Goal: Transaction & Acquisition: Purchase product/service

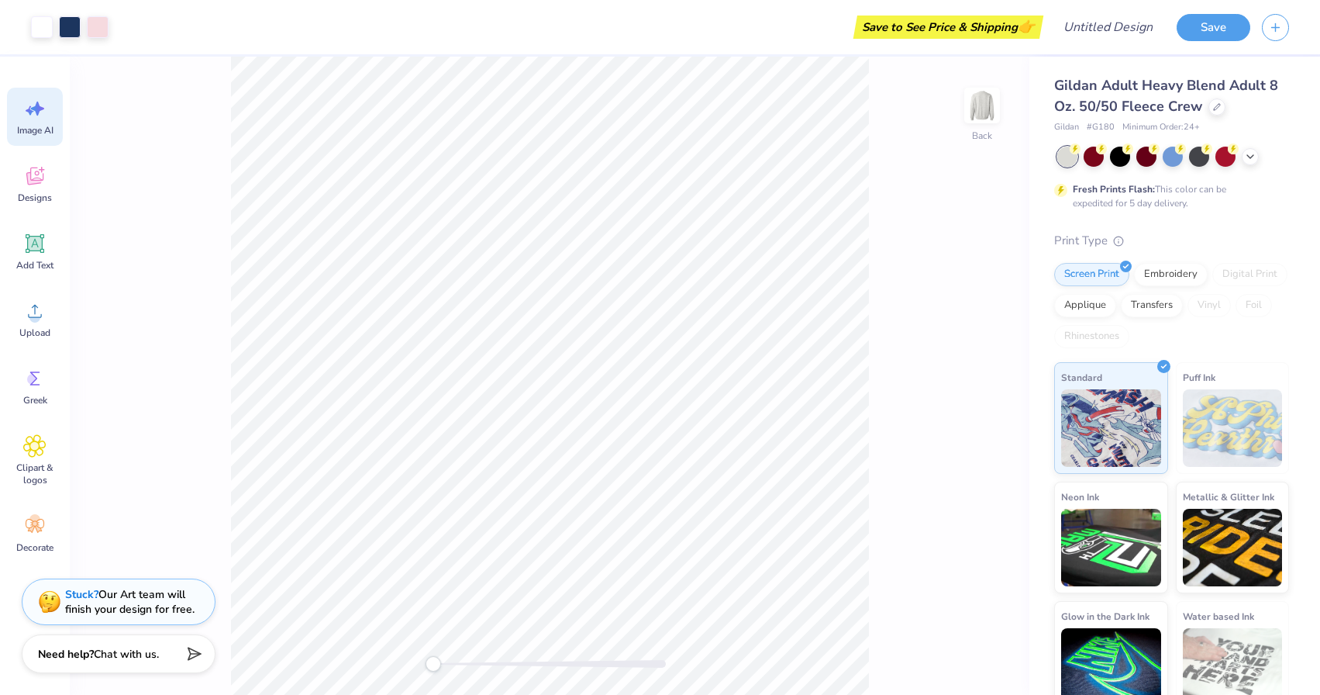
click at [36, 121] on div "Image AI" at bounding box center [35, 117] width 56 height 58
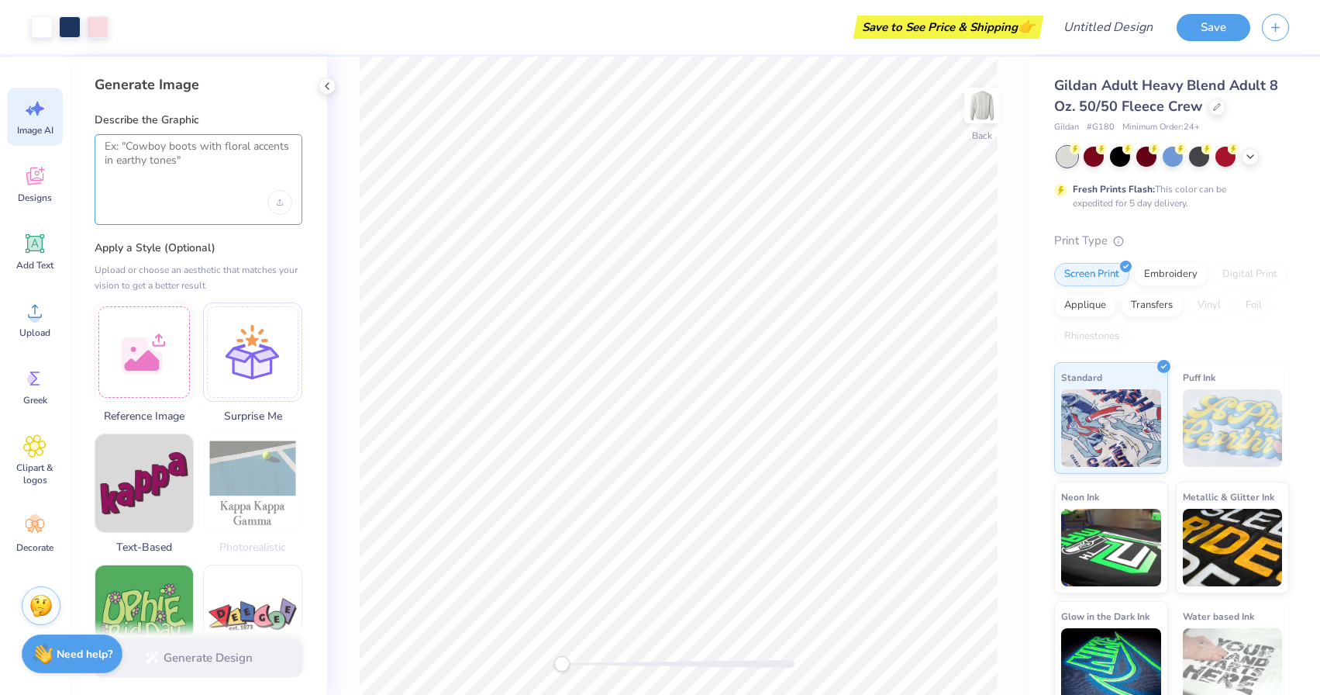
click at [212, 176] on textarea at bounding box center [199, 159] width 188 height 39
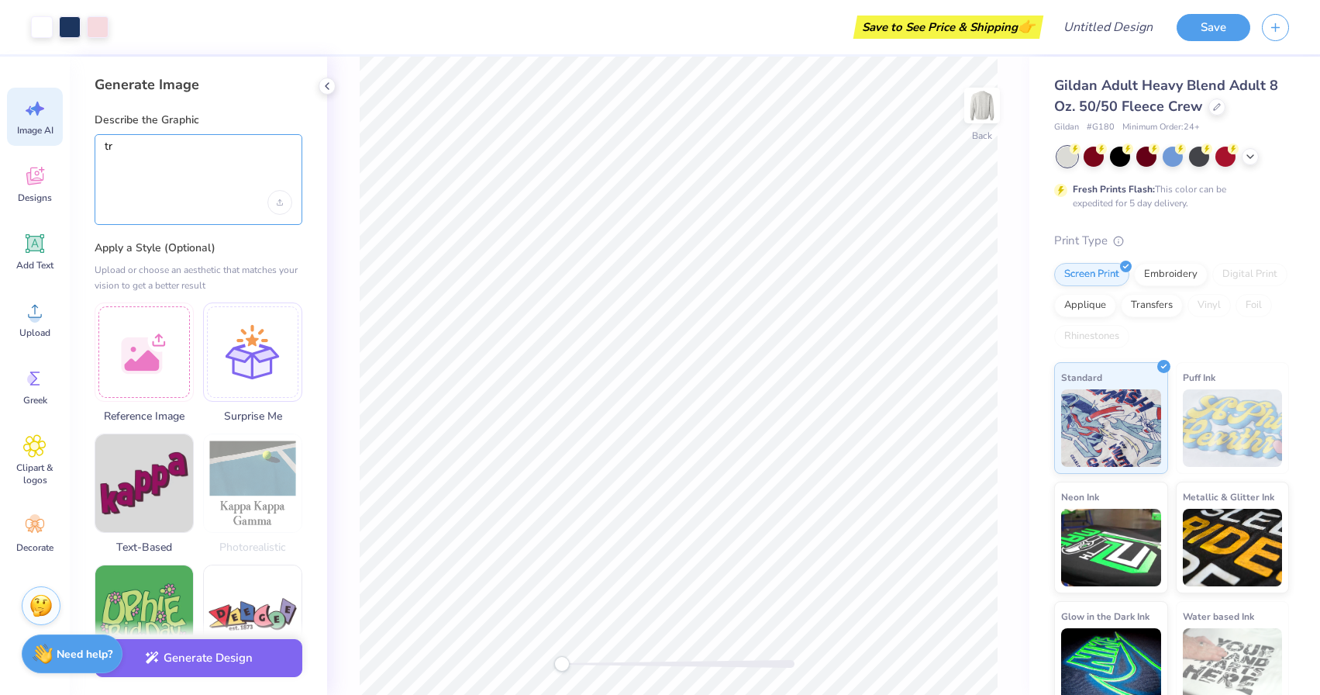
type textarea "t"
click at [191, 147] on textarea "Tris sigma letters on a navy blue sweatshirt" at bounding box center [199, 159] width 188 height 39
click at [268, 168] on textarea "Tris sigma letters on the front of the shirt on a navy blue sweatshirt" at bounding box center [199, 159] width 188 height 39
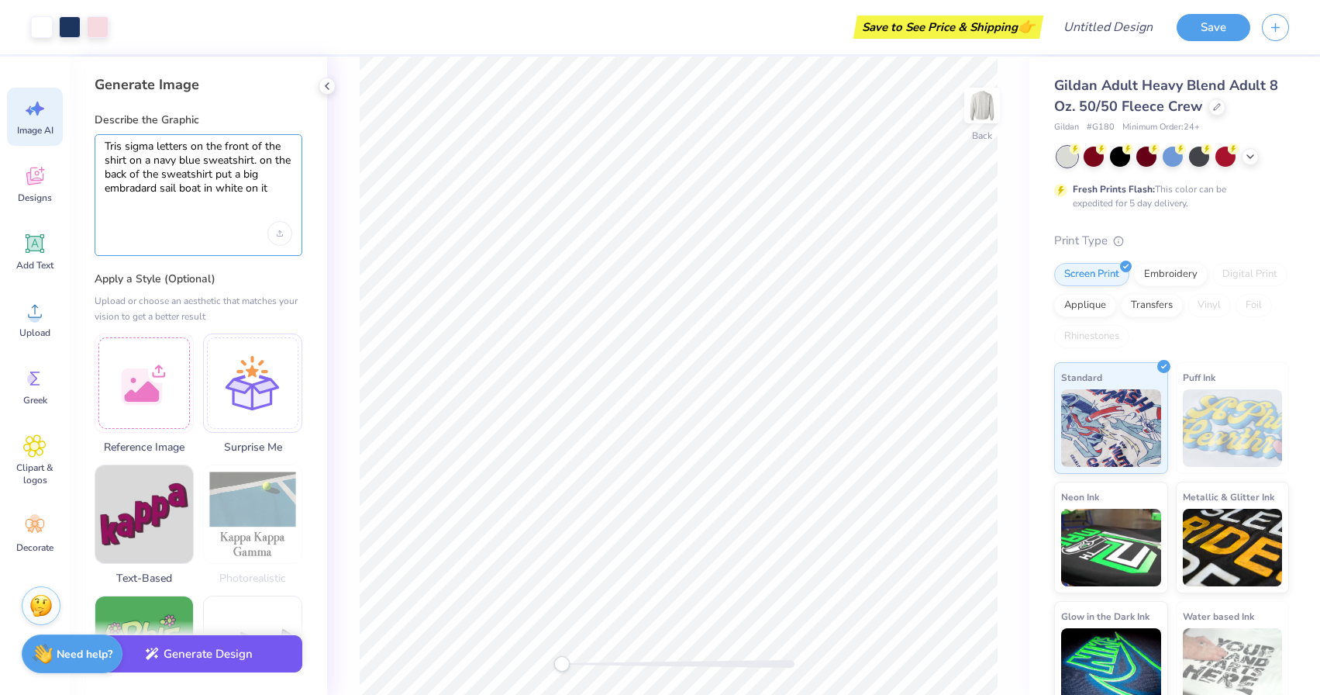
type textarea "Tris sigma letters on the front of the shirt on a navy blue sweatshirt. on the …"
click at [215, 648] on button "Generate Design" at bounding box center [199, 654] width 208 height 38
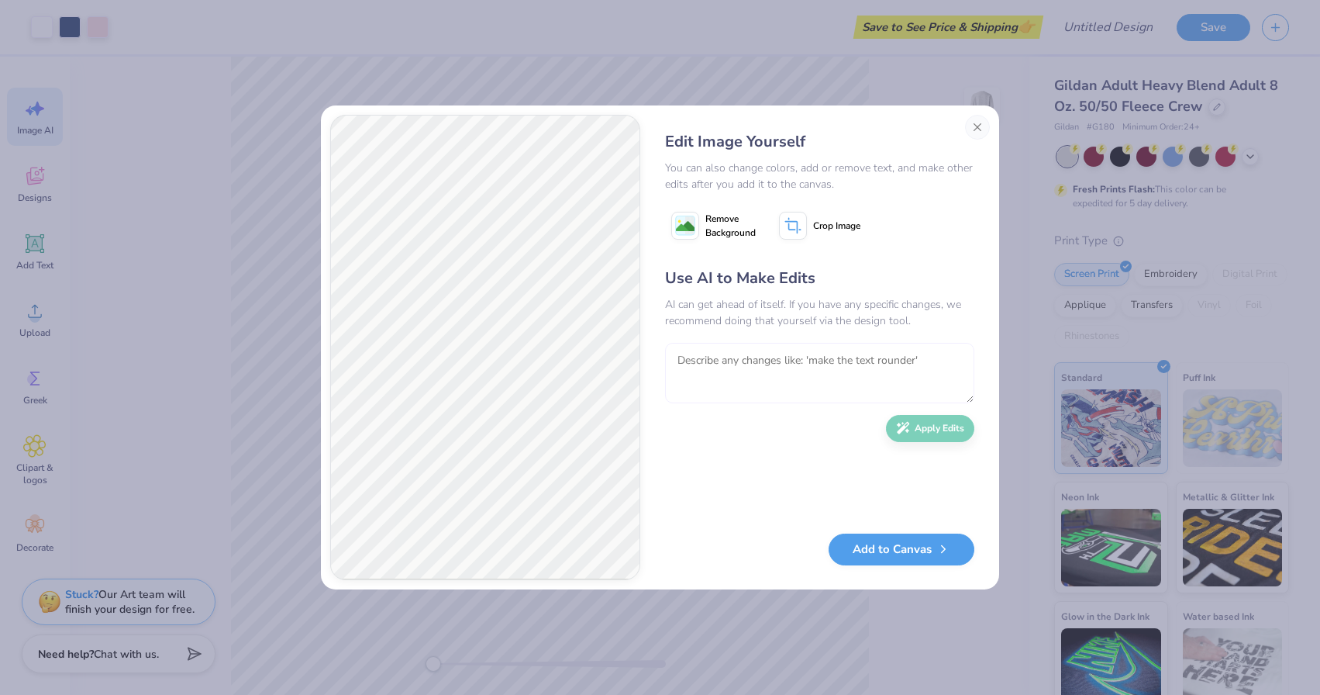
click at [817, 378] on textarea at bounding box center [819, 373] width 309 height 60
type textarea "make the tri sigma greek letters with white embroidery and polkadot print"
click at [941, 430] on button "Apply Edits" at bounding box center [930, 424] width 88 height 27
click at [850, 373] on textarea at bounding box center [819, 373] width 309 height 60
type textarea "no all with all the Simga letter and with a polka dot and flower letter color"
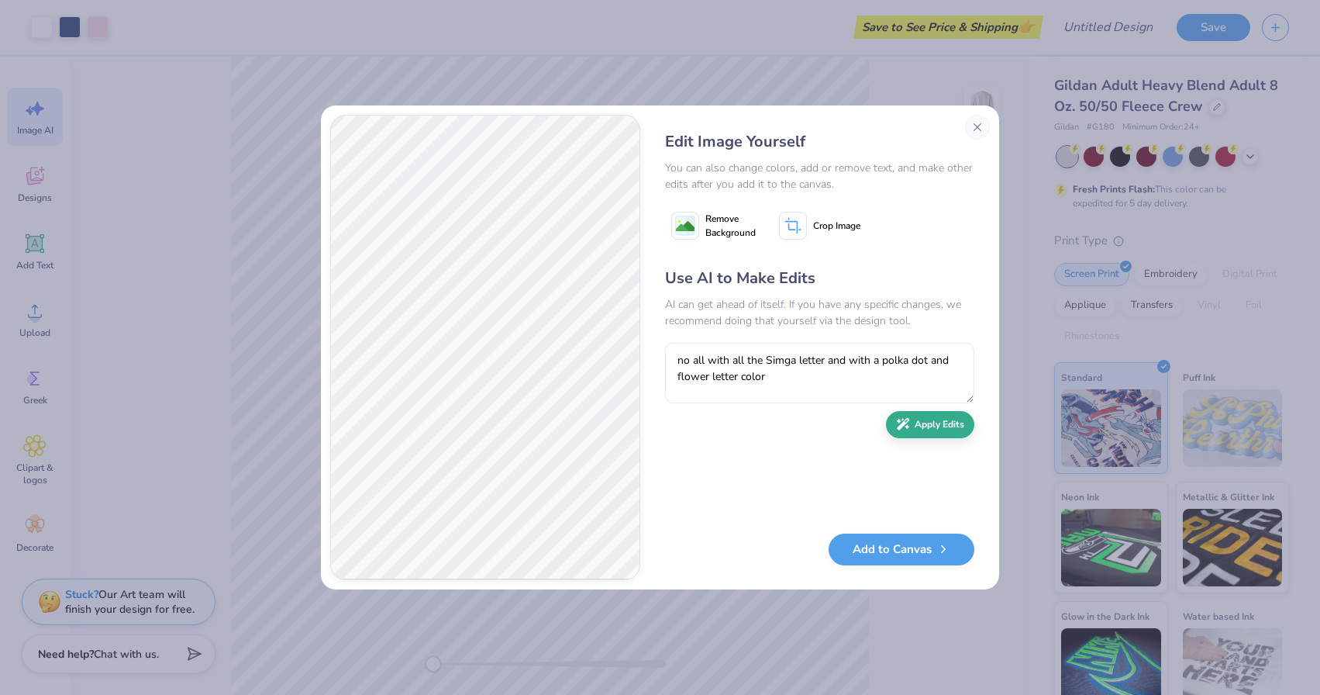
click at [950, 417] on button "Apply Edits" at bounding box center [930, 424] width 88 height 27
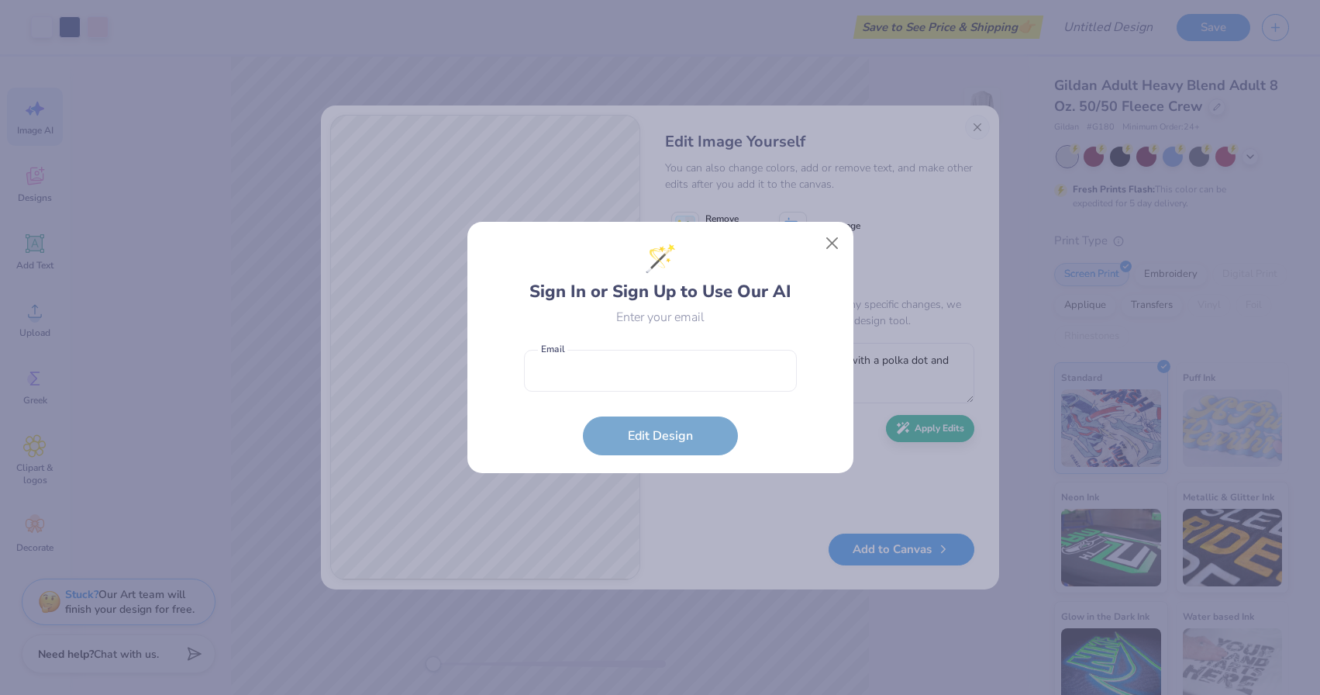
click at [684, 441] on form "Email is a required field Email Edit Design" at bounding box center [660, 399] width 273 height 114
click at [651, 385] on input "email" at bounding box center [660, 371] width 273 height 43
type input "z"
type input "mvzdrav"
type input "[EMAIL_ADDRESS][DOMAIN_NAME]"
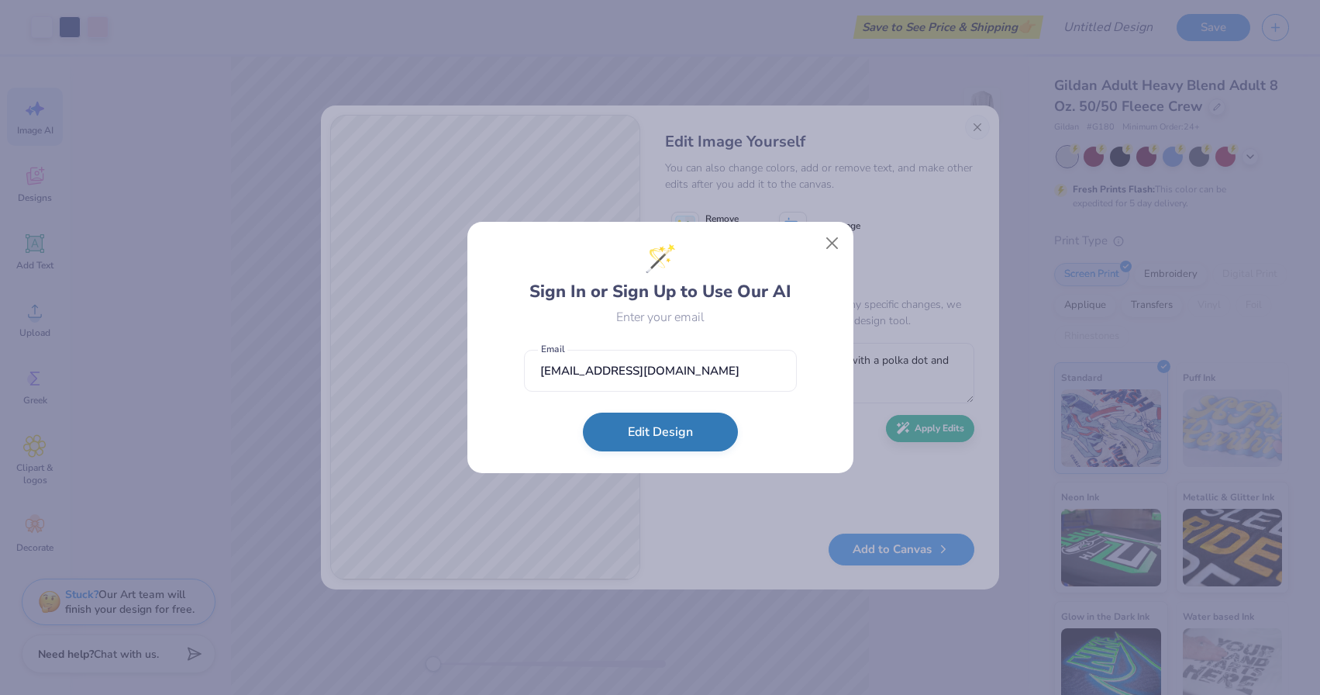
click at [659, 432] on button "Edit Design" at bounding box center [660, 431] width 155 height 39
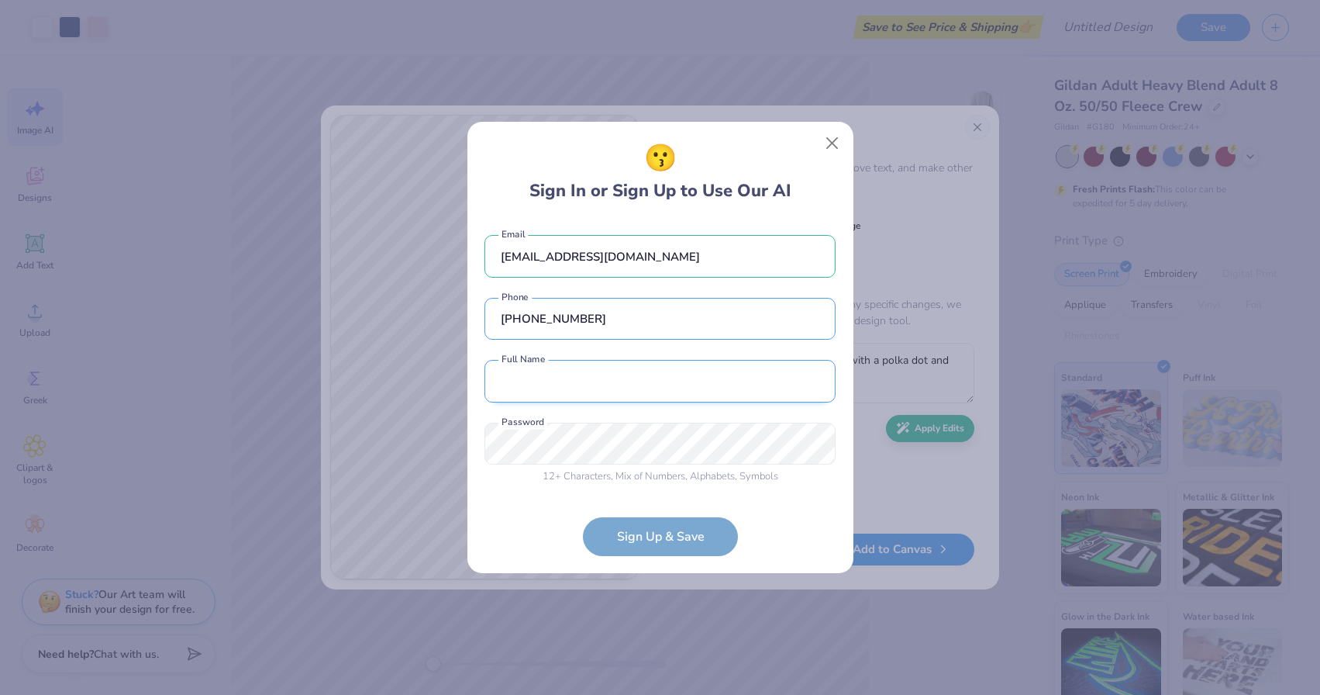
type input "[PHONE_NUMBER]"
type input "[PERSON_NAME]"
click at [630, 540] on form "[EMAIL_ADDRESS][DOMAIN_NAME] Email [PHONE_NUMBER] Phone [PERSON_NAME] Full Name…" at bounding box center [660, 387] width 351 height 336
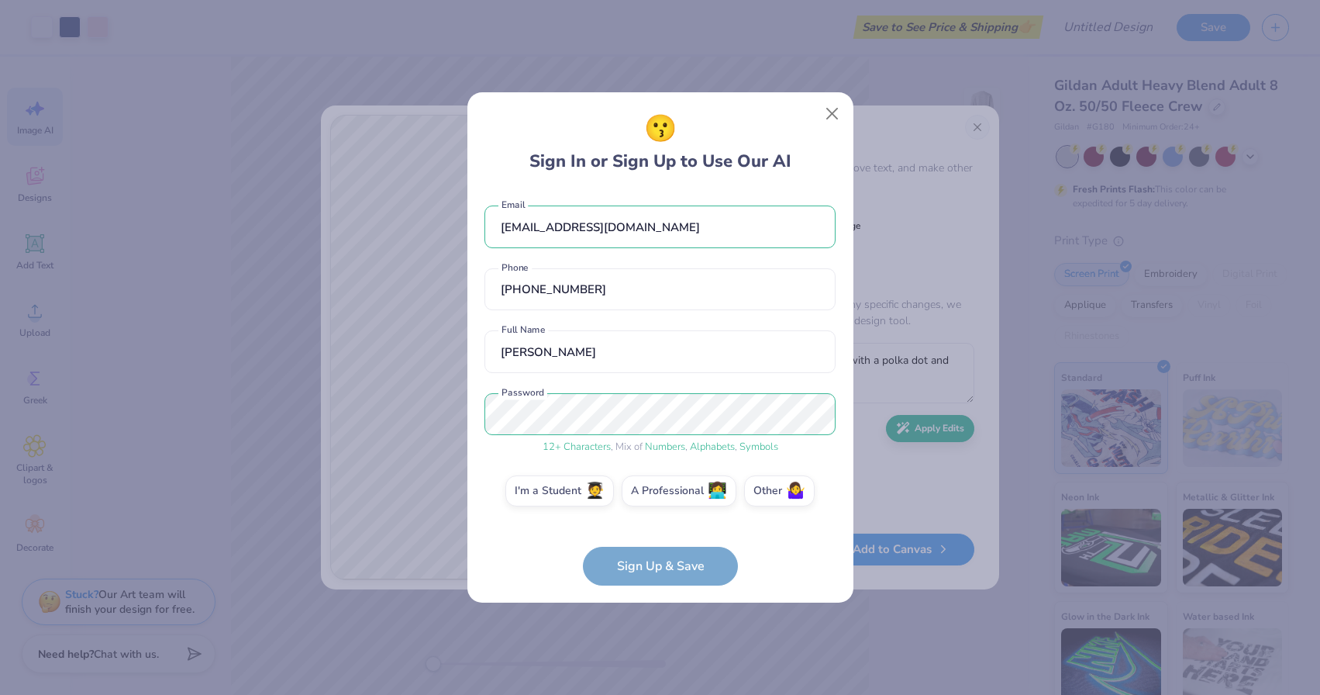
click at [669, 572] on form "[EMAIL_ADDRESS][DOMAIN_NAME] Email [PHONE_NUMBER] Phone [PERSON_NAME] Full Name…" at bounding box center [660, 387] width 351 height 395
click at [667, 566] on form "[EMAIL_ADDRESS][DOMAIN_NAME] Email [PHONE_NUMBER] Phone [PERSON_NAME] Full Name…" at bounding box center [660, 387] width 351 height 395
click at [583, 491] on label "I'm a Student 🧑‍🎓" at bounding box center [559, 488] width 109 height 31
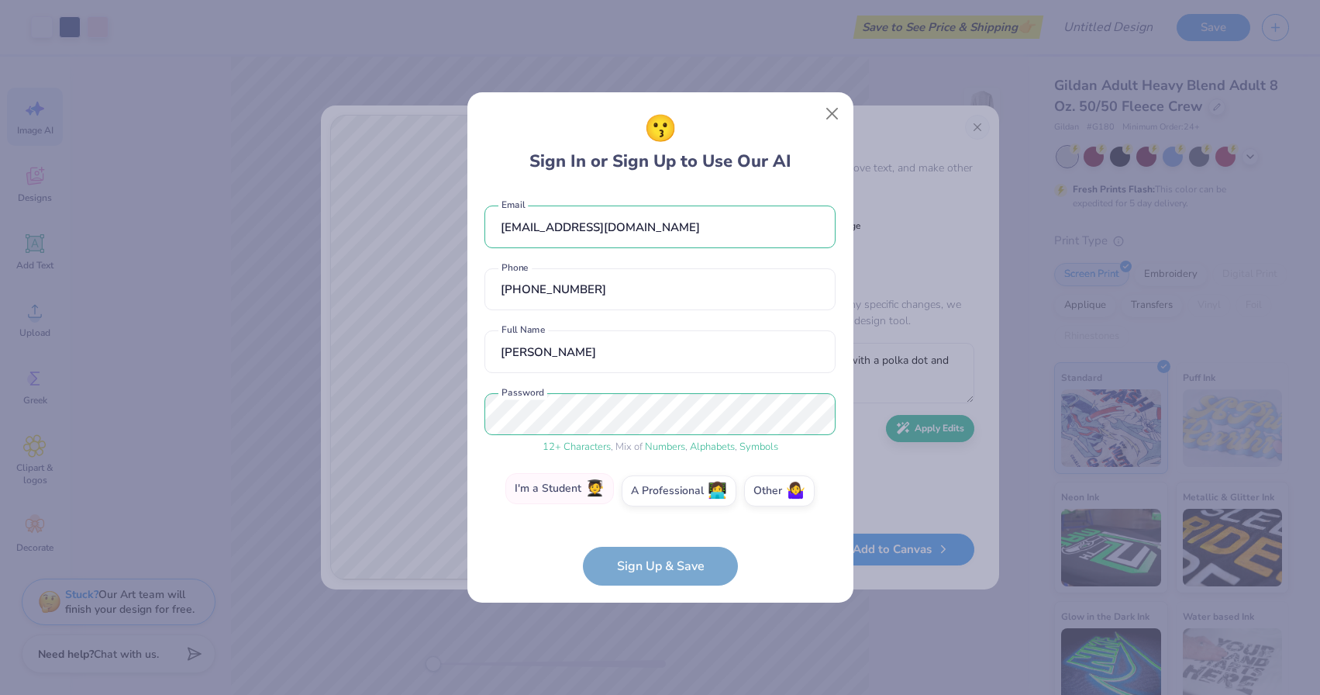
click at [655, 491] on input "I'm a Student 🧑‍🎓" at bounding box center [660, 494] width 10 height 10
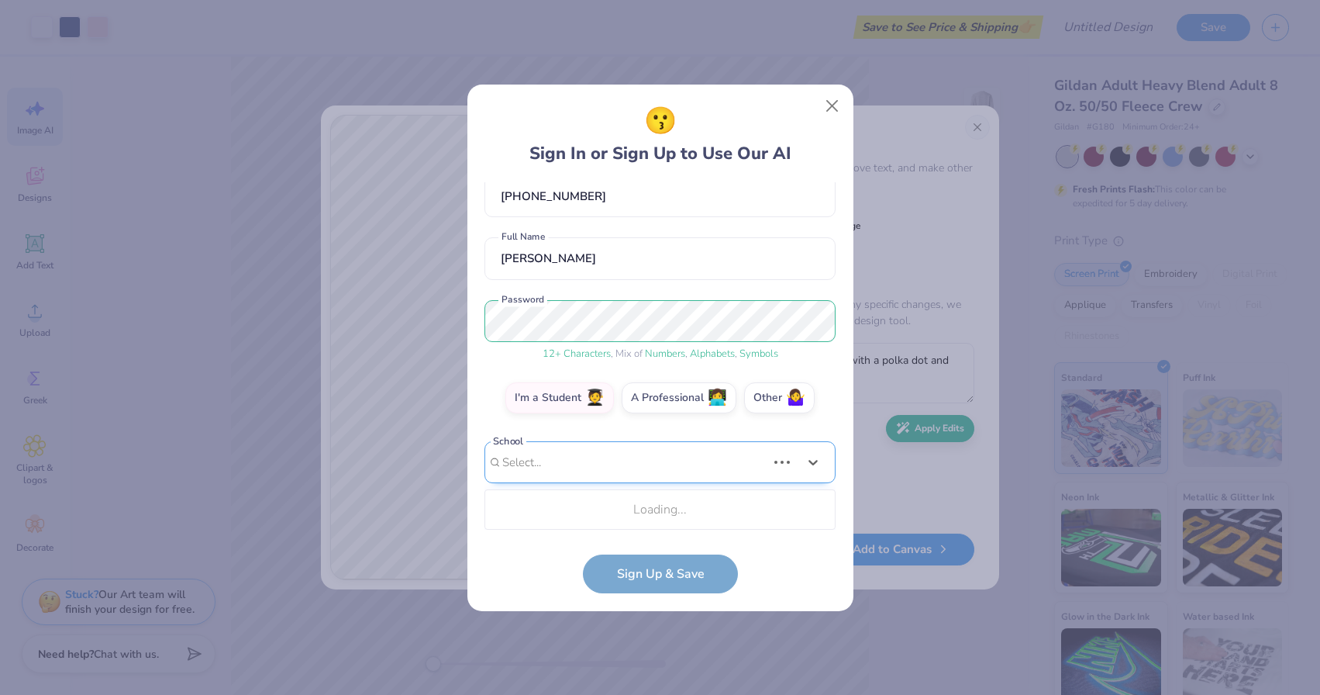
click at [610, 508] on div "Use Up and Down to choose options, press Enter to select the currently focused …" at bounding box center [660, 485] width 351 height 89
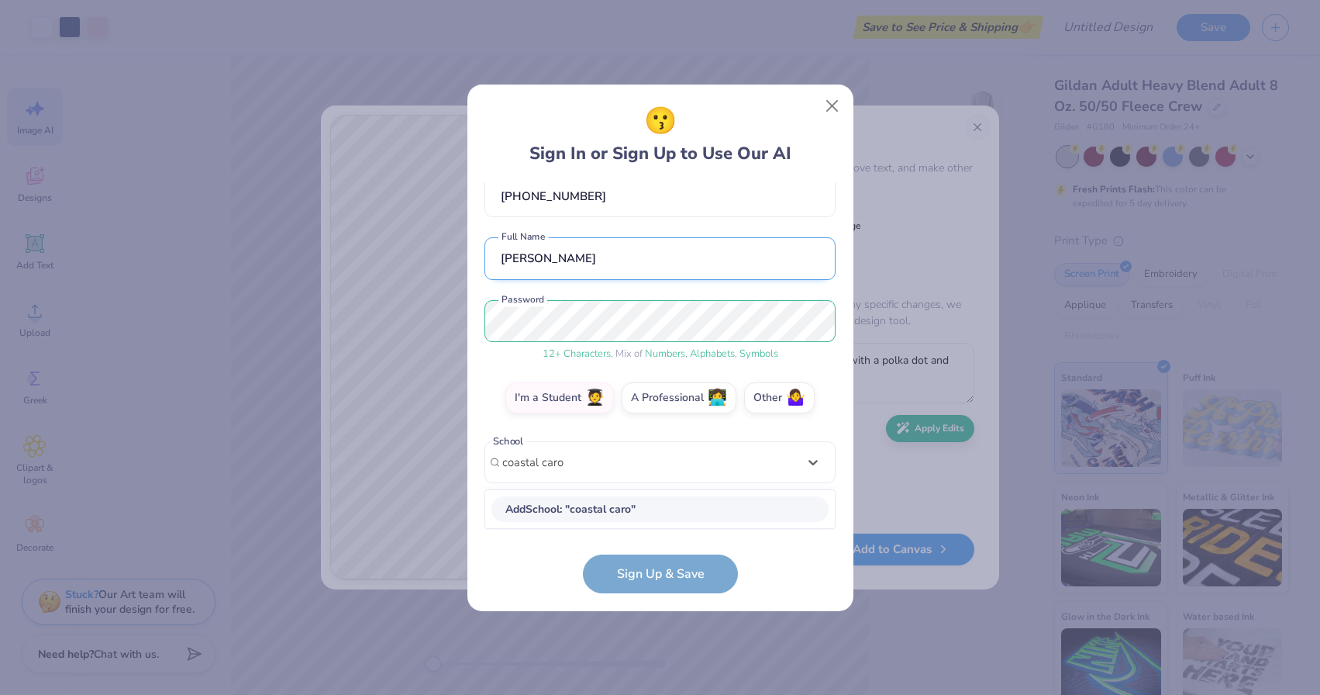
scroll to position [84, 0]
type input "coastal carolina"
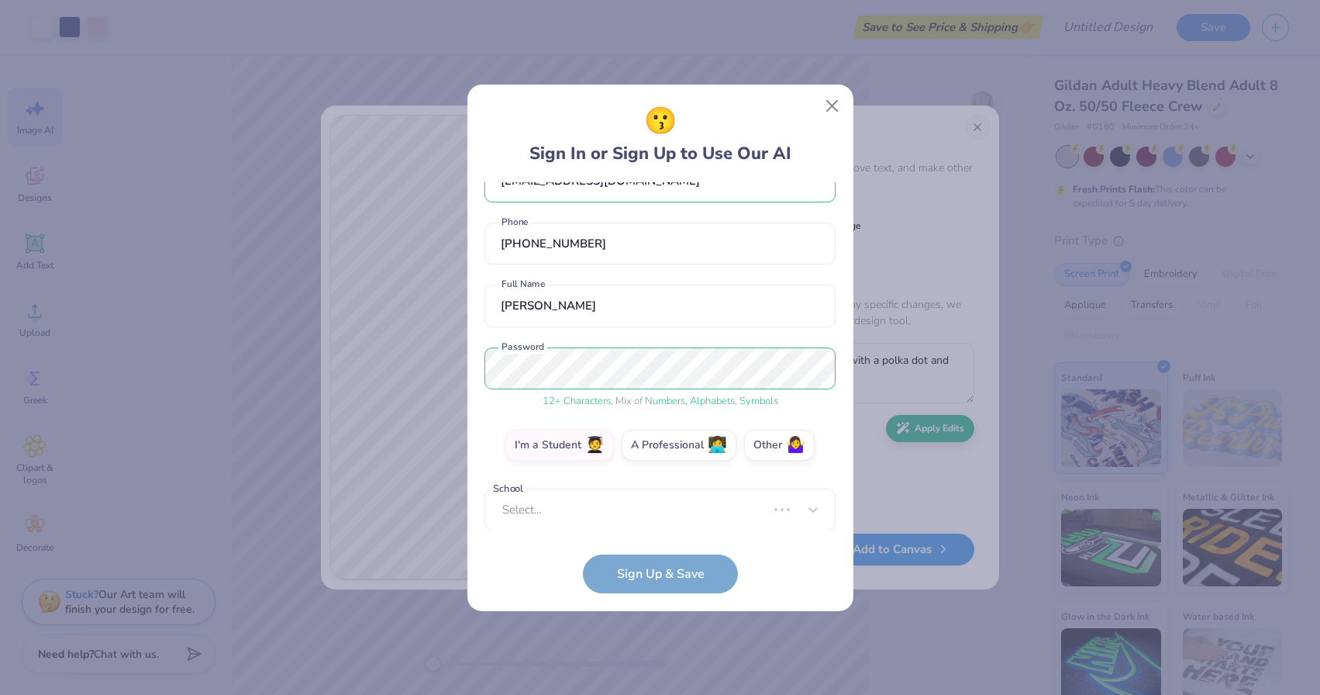
click at [678, 592] on form "[EMAIL_ADDRESS][DOMAIN_NAME] Email [PHONE_NUMBER] Phone [PERSON_NAME] Full Name…" at bounding box center [660, 387] width 351 height 411
click at [673, 570] on form "[EMAIL_ADDRESS][DOMAIN_NAME] Email [PHONE_NUMBER] Phone [PERSON_NAME] Full Name…" at bounding box center [660, 387] width 351 height 411
click at [668, 584] on form "[EMAIL_ADDRESS][DOMAIN_NAME] Email [PHONE_NUMBER] Phone [PERSON_NAME] Full Name…" at bounding box center [660, 387] width 351 height 411
click at [668, 576] on form "[EMAIL_ADDRESS][DOMAIN_NAME] Email [PHONE_NUMBER] Phone [PERSON_NAME] Full Name…" at bounding box center [660, 387] width 351 height 411
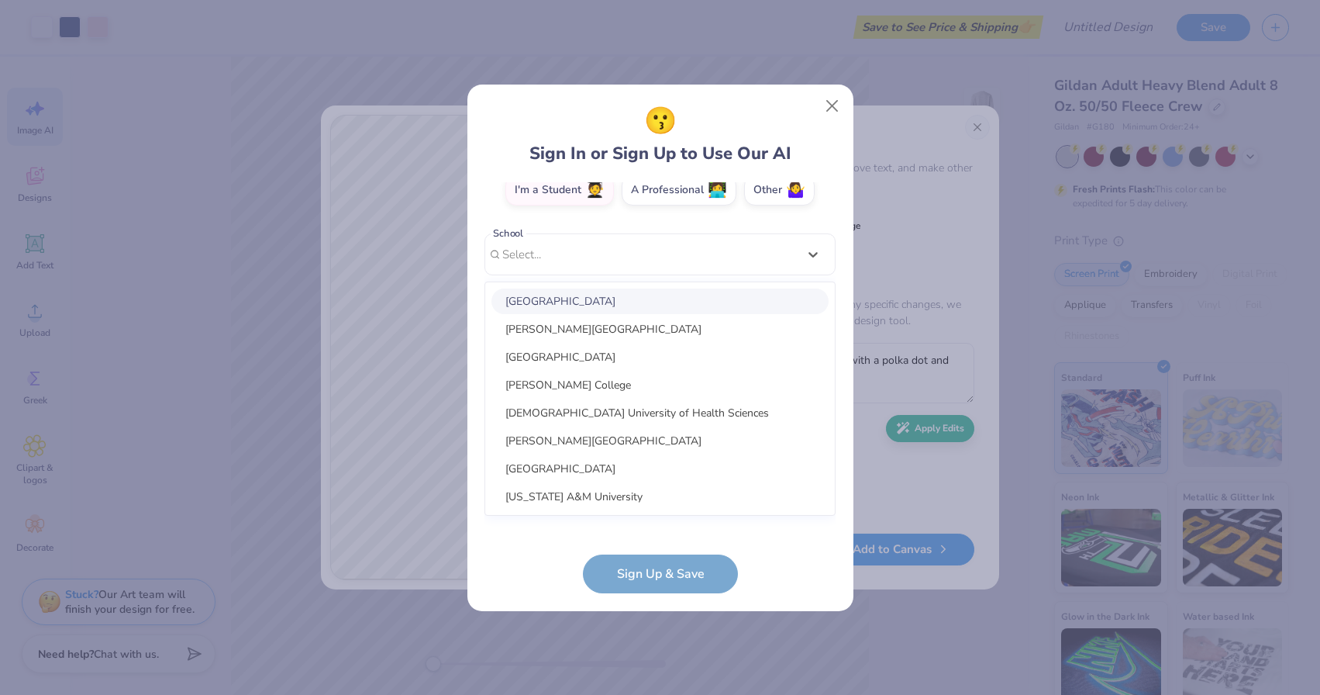
click at [633, 518] on div "[EMAIL_ADDRESS][DOMAIN_NAME] Email [PHONE_NUMBER] Phone [PERSON_NAME] Full Name…" at bounding box center [660, 355] width 351 height 347
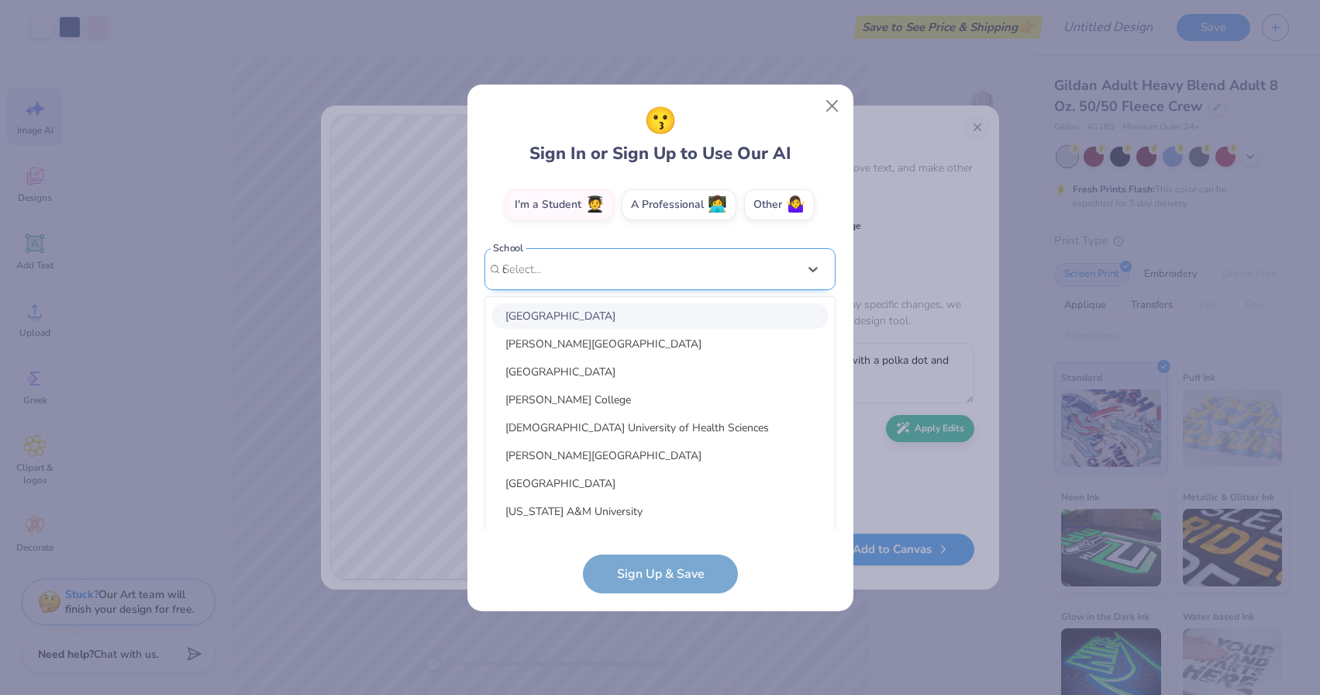
scroll to position [98, 0]
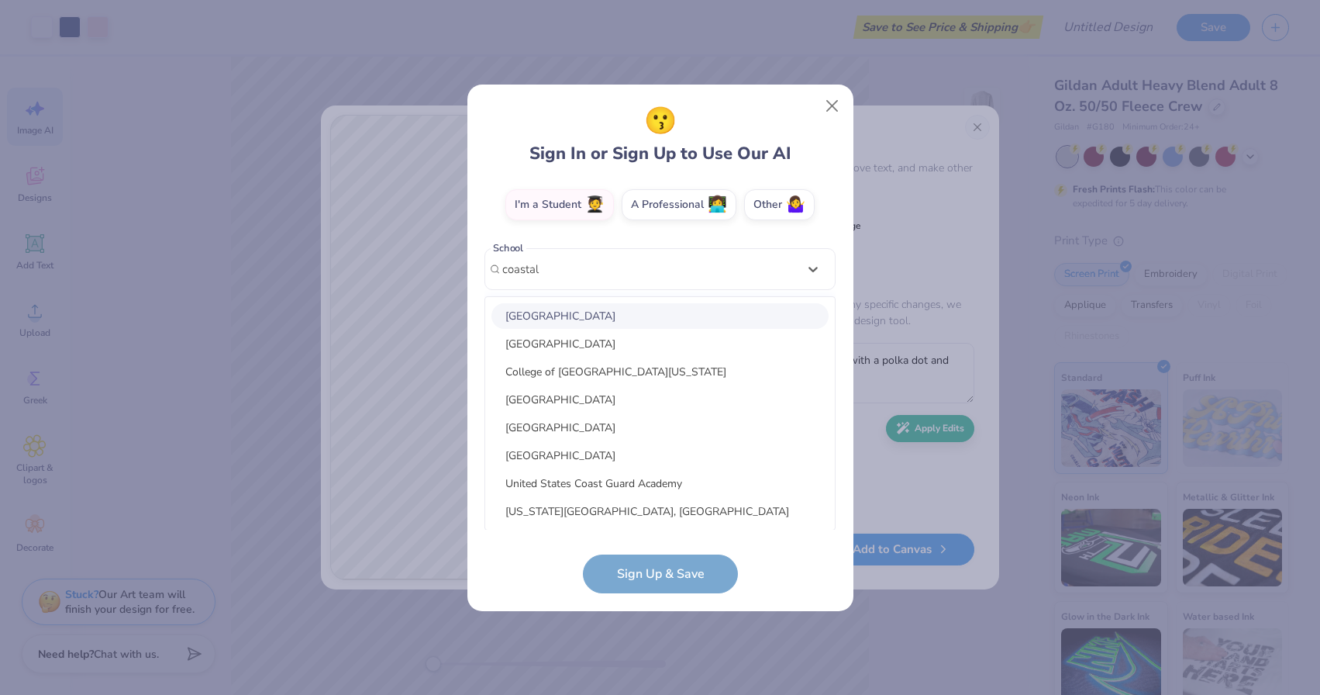
click at [601, 316] on div "[GEOGRAPHIC_DATA]" at bounding box center [660, 316] width 337 height 26
type input "coastal"
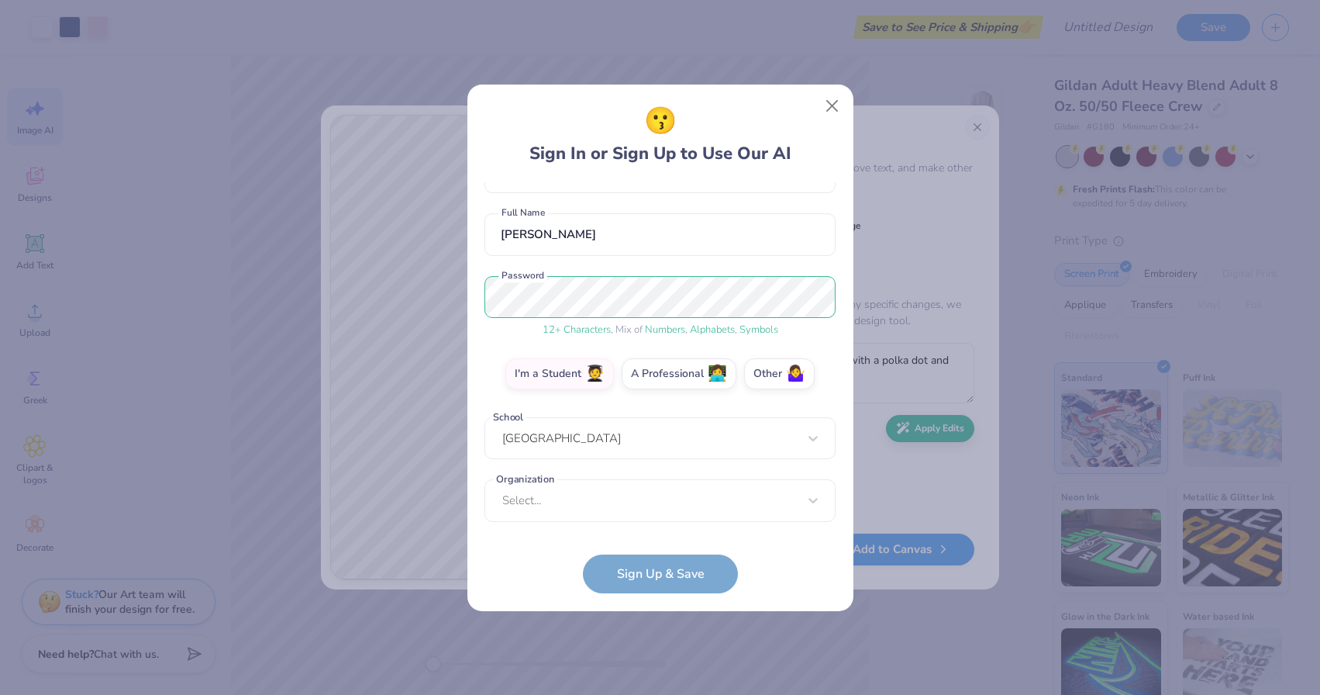
scroll to position [109, 0]
click at [654, 580] on form "[EMAIL_ADDRESS][DOMAIN_NAME] Email [PHONE_NUMBER] Phone [PERSON_NAME] Full Name…" at bounding box center [660, 387] width 351 height 411
click at [654, 578] on form "[EMAIL_ADDRESS][DOMAIN_NAME] Email [PHONE_NUMBER] Phone [PERSON_NAME] Full Name…" at bounding box center [660, 387] width 351 height 411
click at [654, 579] on form "[EMAIL_ADDRESS][DOMAIN_NAME] Email [PHONE_NUMBER] Phone [PERSON_NAME] Full Name…" at bounding box center [660, 387] width 351 height 411
click at [581, 379] on label "I'm a Student 🧑‍🎓" at bounding box center [559, 372] width 109 height 31
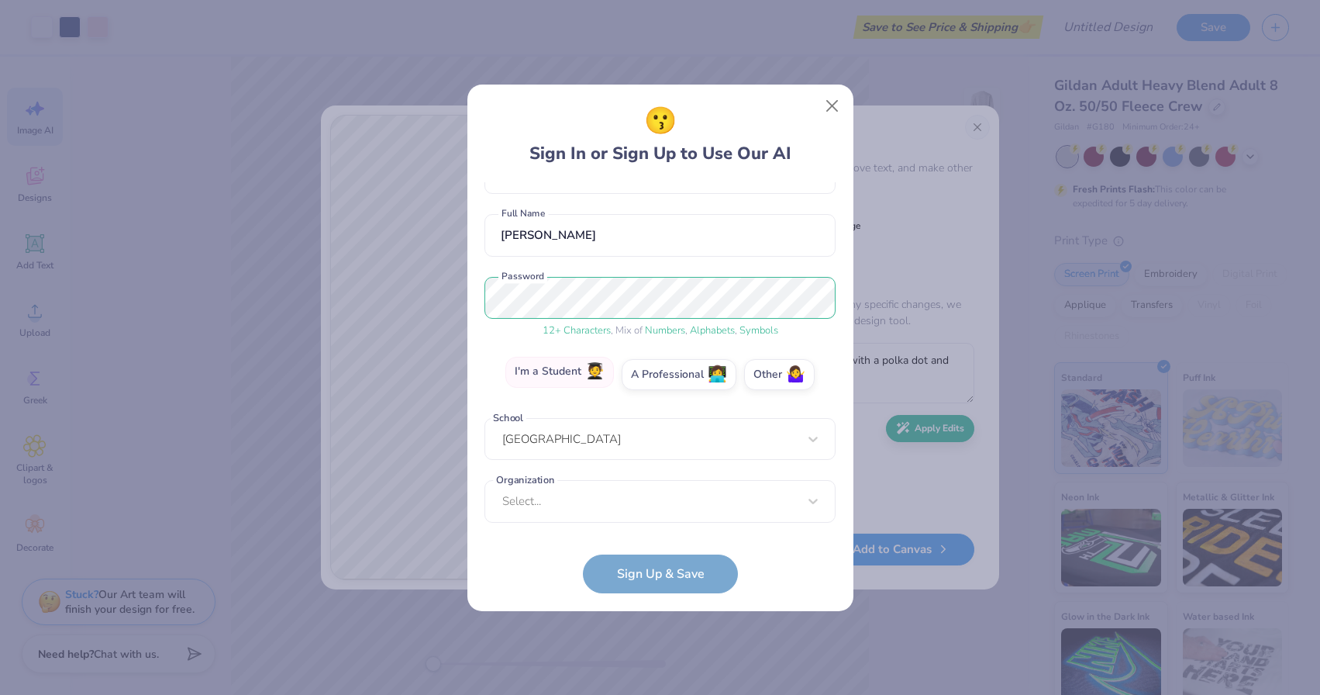
click at [655, 481] on input "I'm a Student 🧑‍🎓" at bounding box center [660, 486] width 10 height 10
click at [670, 563] on form "[EMAIL_ADDRESS][DOMAIN_NAME] Email [PHONE_NUMBER] Phone [PERSON_NAME] Full Name…" at bounding box center [660, 387] width 351 height 411
click at [659, 488] on div "Select..." at bounding box center [660, 501] width 351 height 43
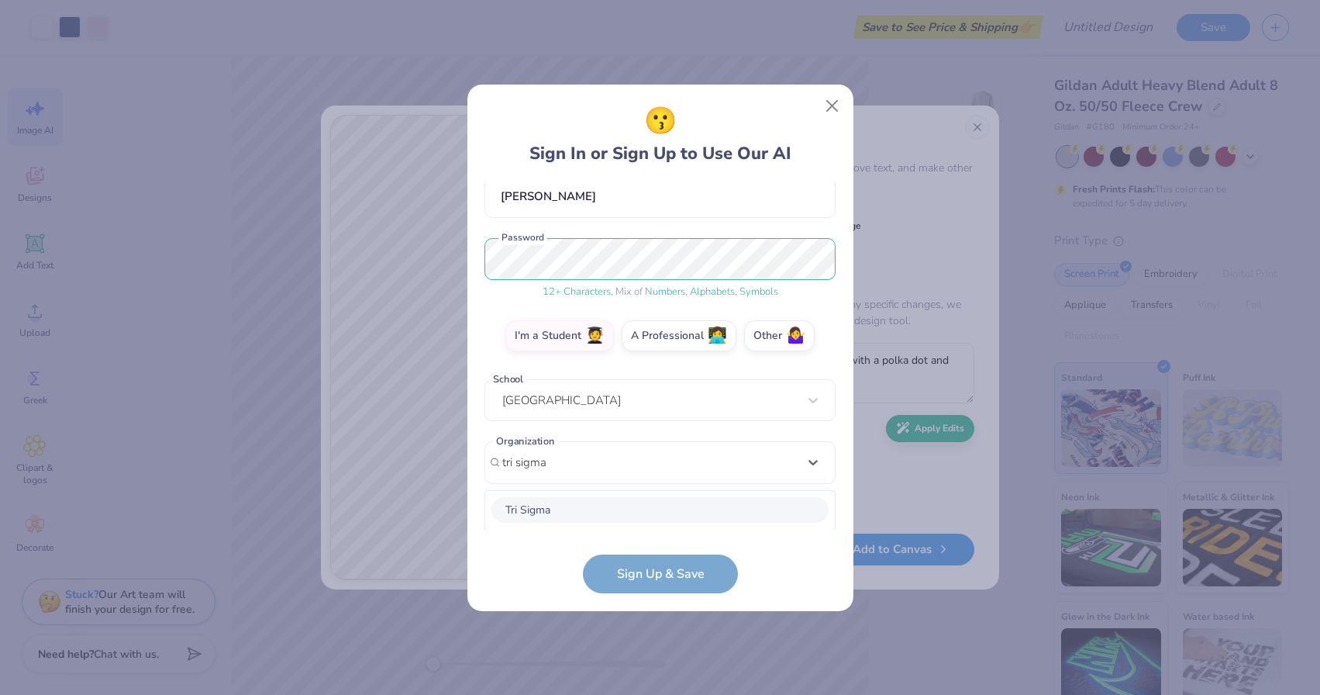
scroll to position [341, 0]
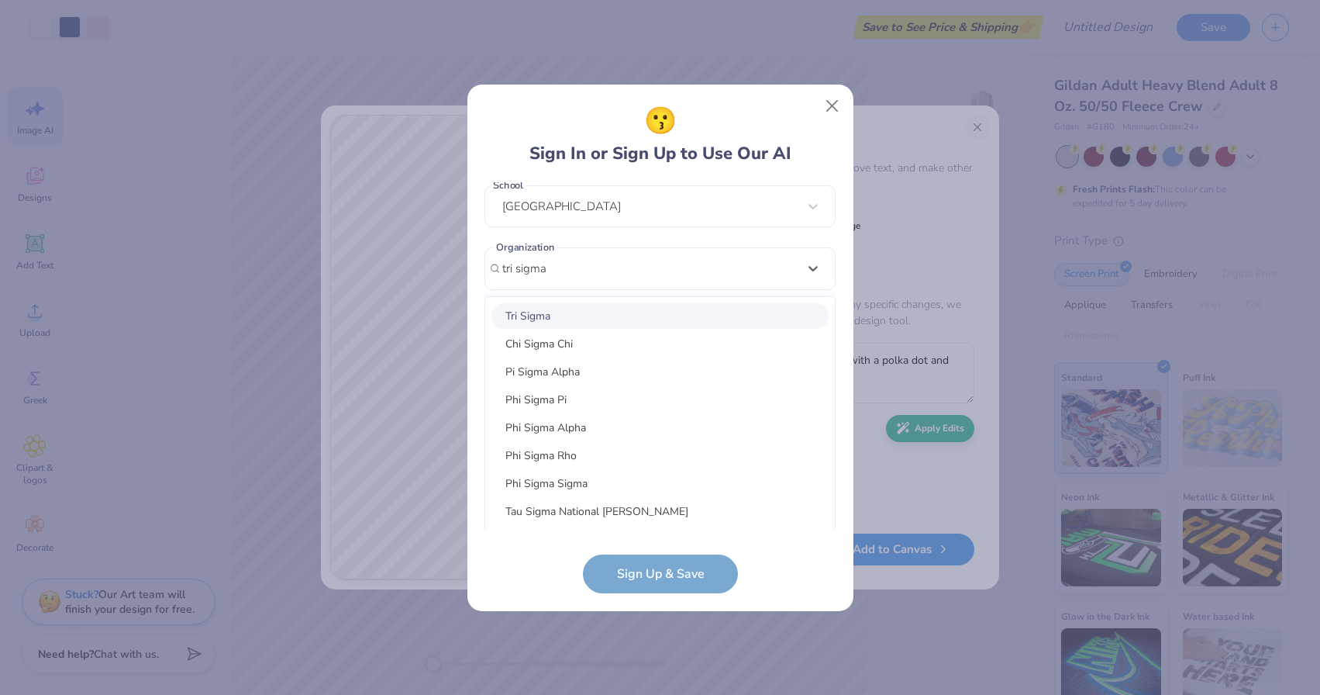
click at [581, 313] on div "Tri Sigma" at bounding box center [660, 316] width 337 height 26
type input "tri sigma"
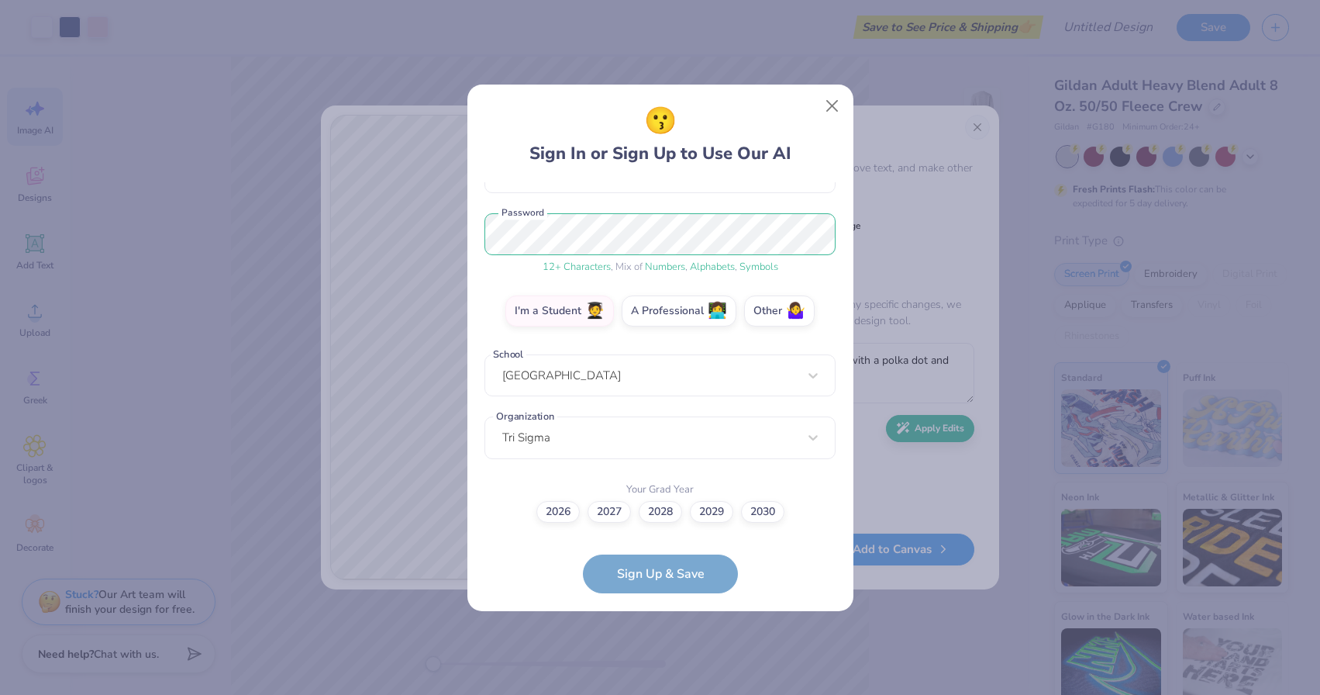
click at [681, 578] on form "[EMAIL_ADDRESS][DOMAIN_NAME] Email [PHONE_NUMBER] Phone [PERSON_NAME] Full Name…" at bounding box center [660, 387] width 351 height 411
click at [661, 577] on form "[EMAIL_ADDRESS][DOMAIN_NAME] Email [PHONE_NUMBER] Phone [PERSON_NAME] Full Name…" at bounding box center [660, 387] width 351 height 411
click at [723, 514] on label "2029" at bounding box center [711, 510] width 43 height 22
click at [665, 679] on input "2029" at bounding box center [660, 684] width 10 height 10
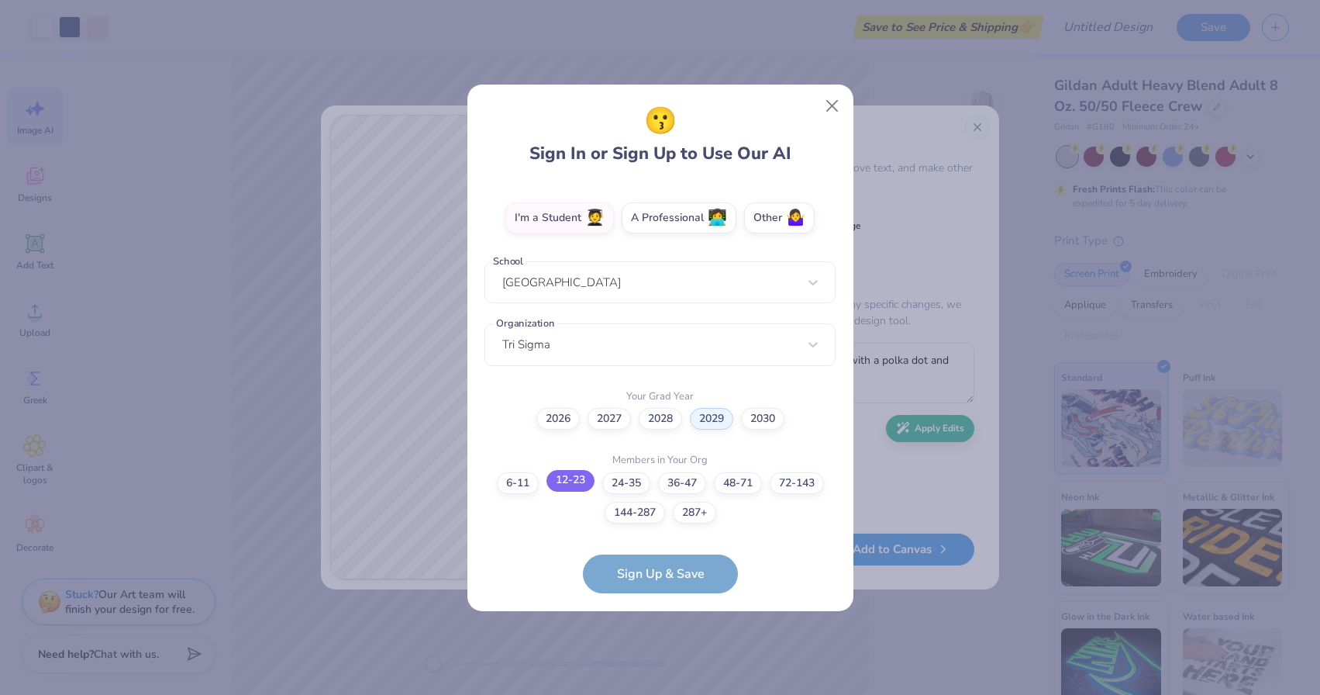
click at [575, 480] on label "12-23" at bounding box center [571, 481] width 48 height 22
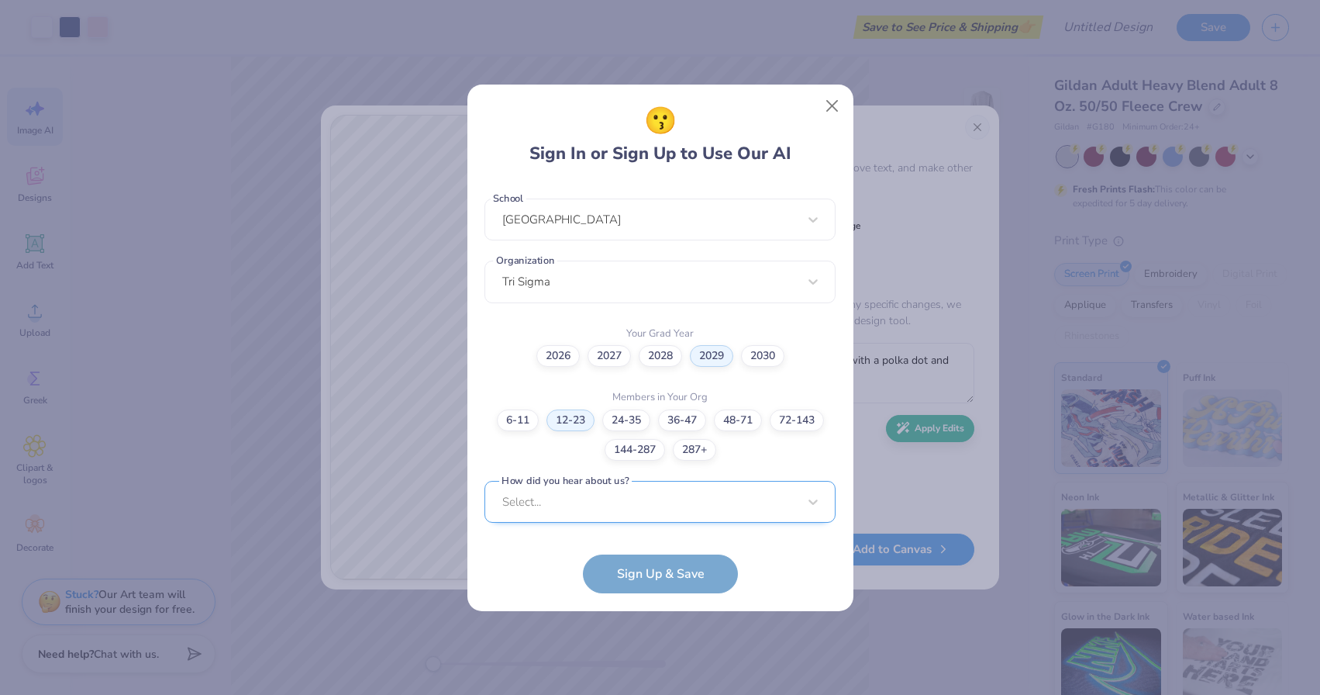
scroll to position [560, 0]
click at [618, 502] on div "Select..." at bounding box center [660, 501] width 351 height 43
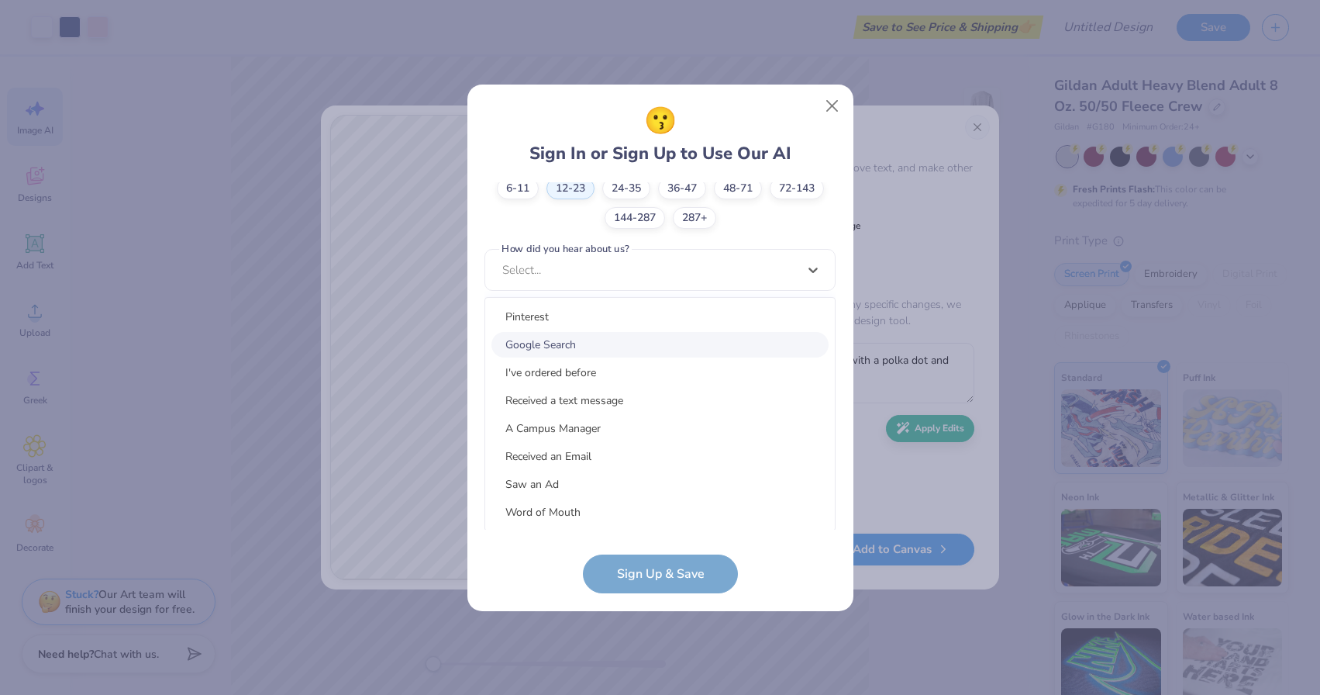
click at [612, 342] on div "Google Search" at bounding box center [660, 345] width 337 height 26
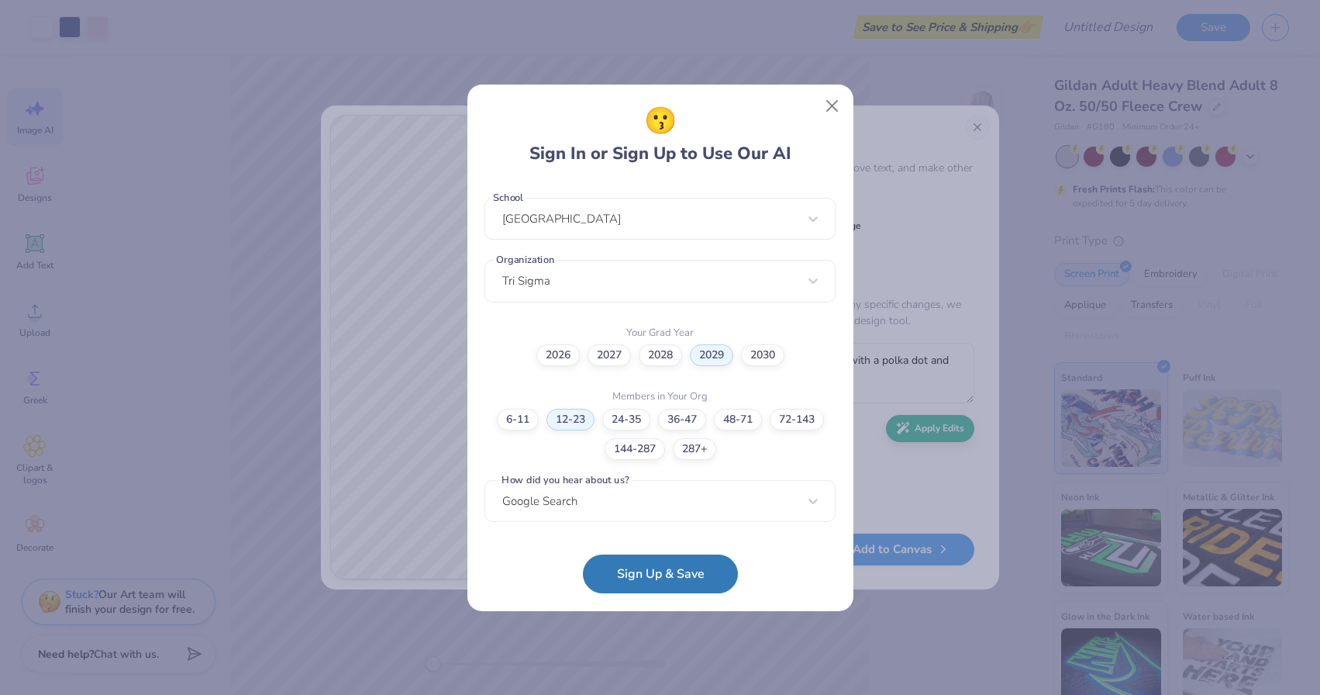
scroll to position [328, 0]
click at [649, 580] on button "Sign Up & Save" at bounding box center [660, 569] width 155 height 39
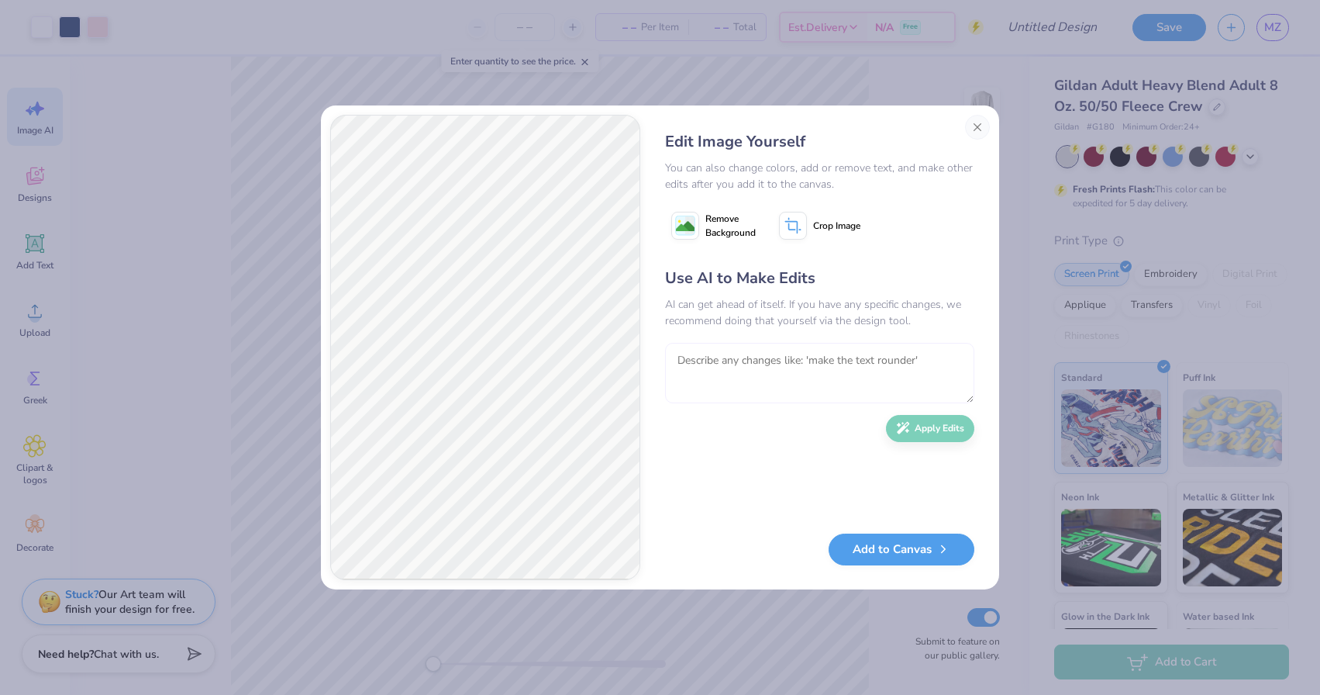
click at [808, 359] on textarea at bounding box center [819, 373] width 309 height 60
type textarea "make the sails and letters have light blue and white polka dots"
click at [929, 435] on button "Apply Edits" at bounding box center [930, 424] width 88 height 27
click at [877, 362] on textarea at bounding box center [819, 373] width 309 height 60
type textarea "lighter color blue"
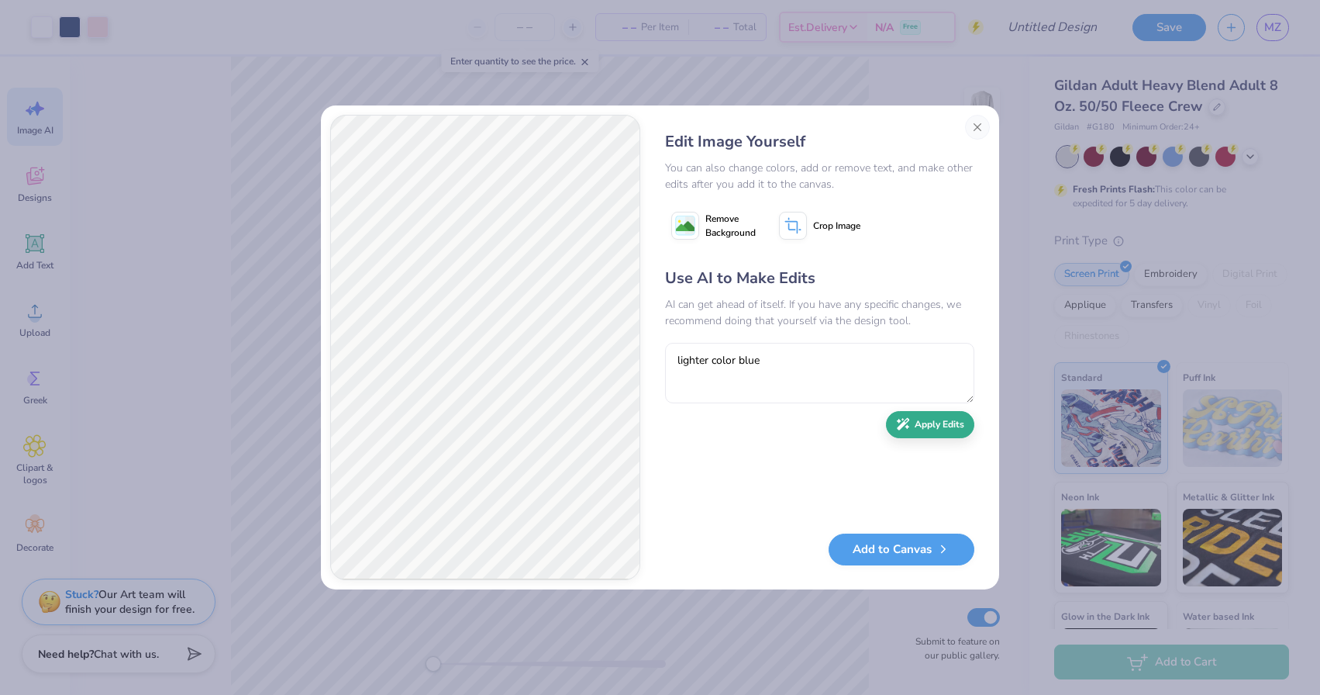
click at [937, 421] on button "Apply Edits" at bounding box center [930, 424] width 88 height 27
type textarea "h"
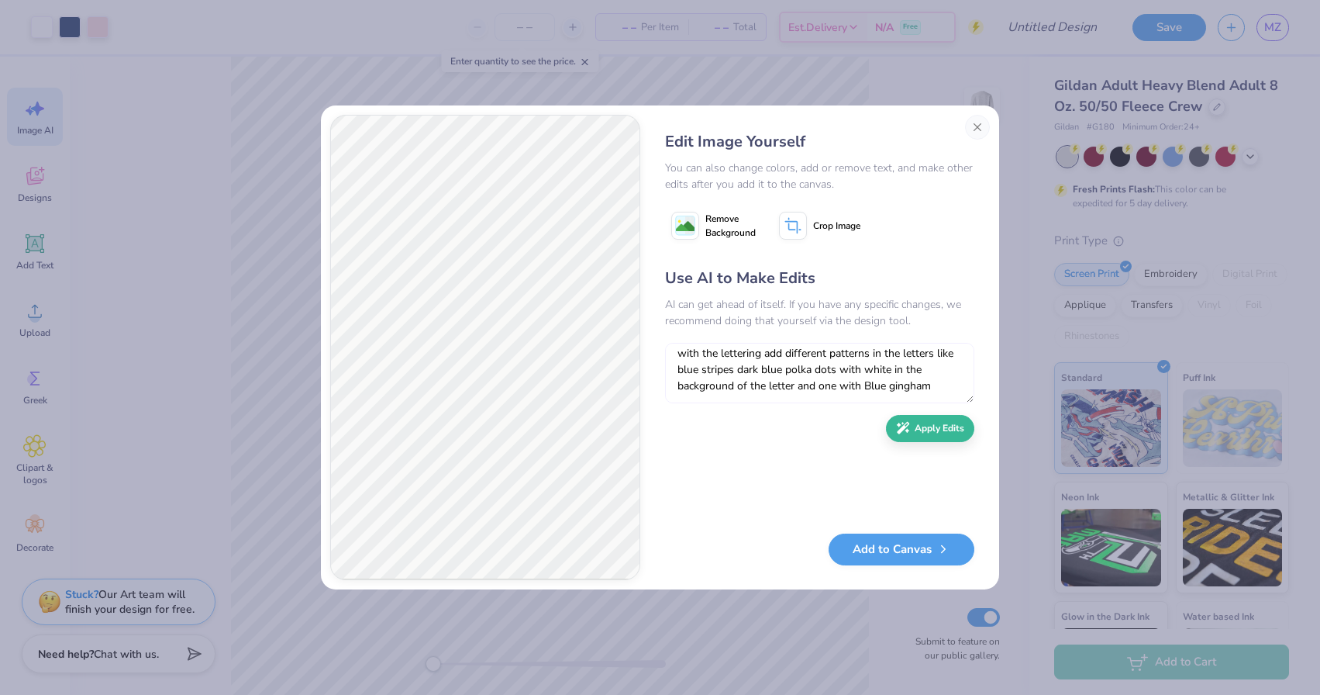
scroll to position [7, 0]
type textarea "with the lettering add different patterns in the letters like blue stripes dark…"
click at [939, 424] on button "Apply Edits" at bounding box center [930, 424] width 88 height 27
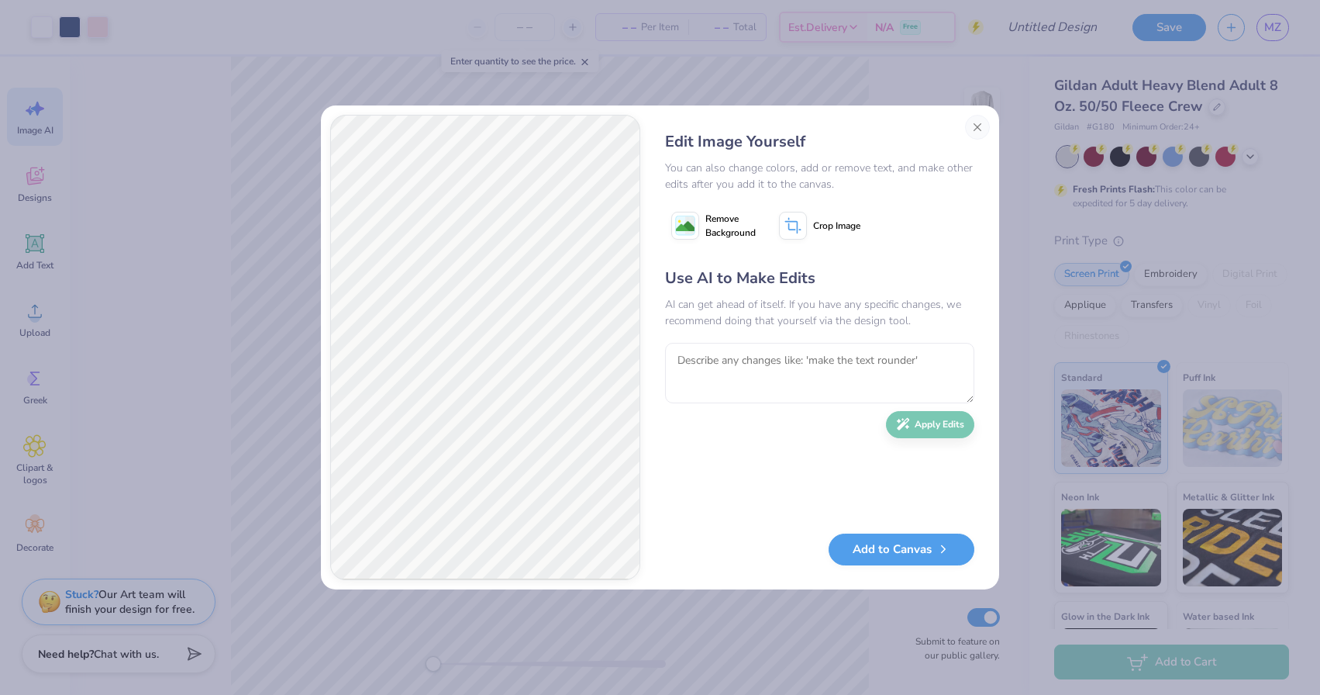
scroll to position [0, 0]
click at [781, 380] on textarea at bounding box center [819, 373] width 309 height 60
type textarea "each letter a different pattern"
click at [917, 425] on button "Apply Edits" at bounding box center [930, 424] width 88 height 27
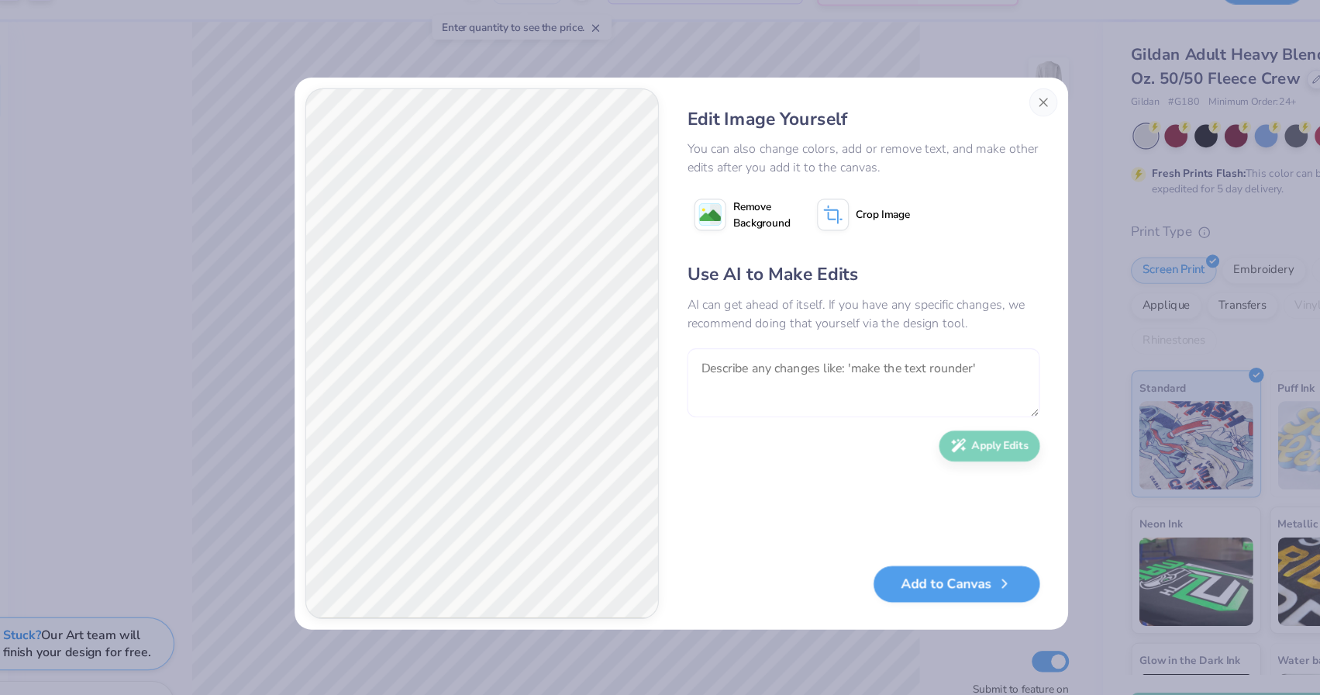
click at [674, 343] on textarea at bounding box center [819, 373] width 309 height 60
click at [665, 343] on textarea "sone stripe letter and one letter with a" at bounding box center [819, 373] width 309 height 60
click at [691, 343] on textarea "one stripe letter and one letter with a" at bounding box center [819, 373] width 309 height 60
click at [665, 343] on textarea "one stripe letter in navy blue and white and one letter with a" at bounding box center [819, 373] width 309 height 60
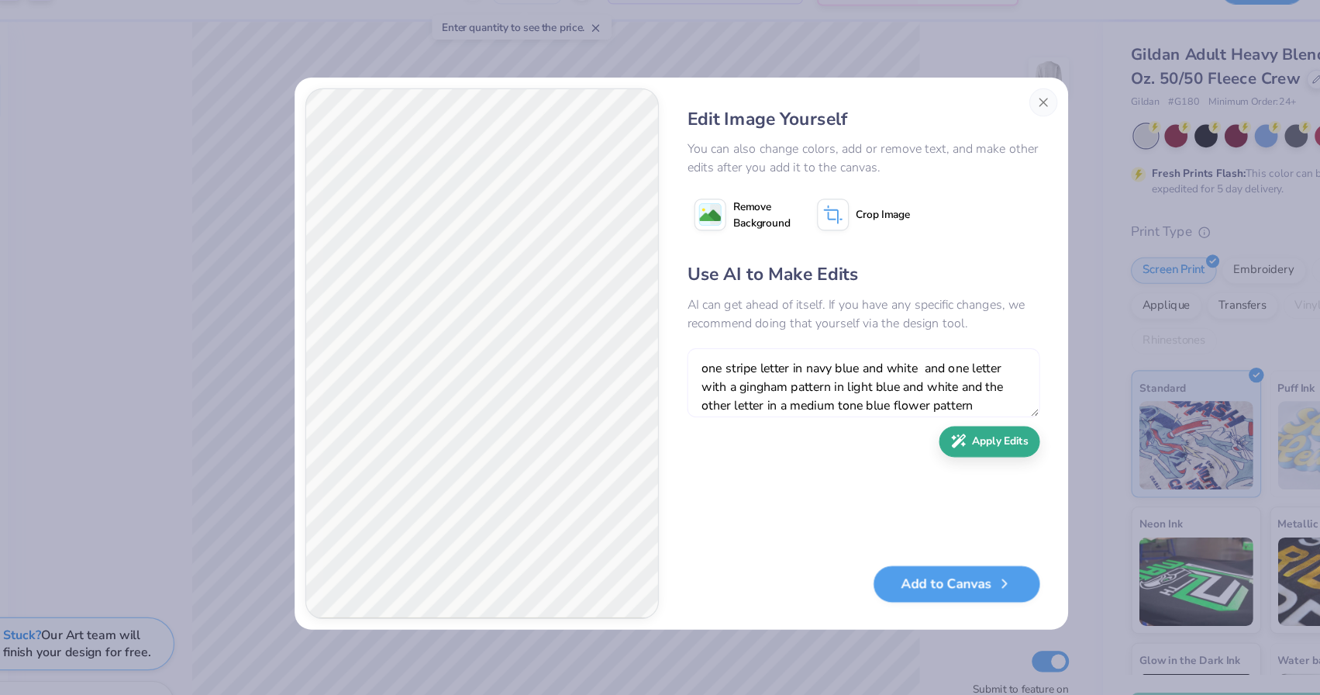
type textarea "one stripe letter in navy blue and white and one letter with a gingham pattern …"
click at [886, 411] on button "Apply Edits" at bounding box center [930, 424] width 88 height 27
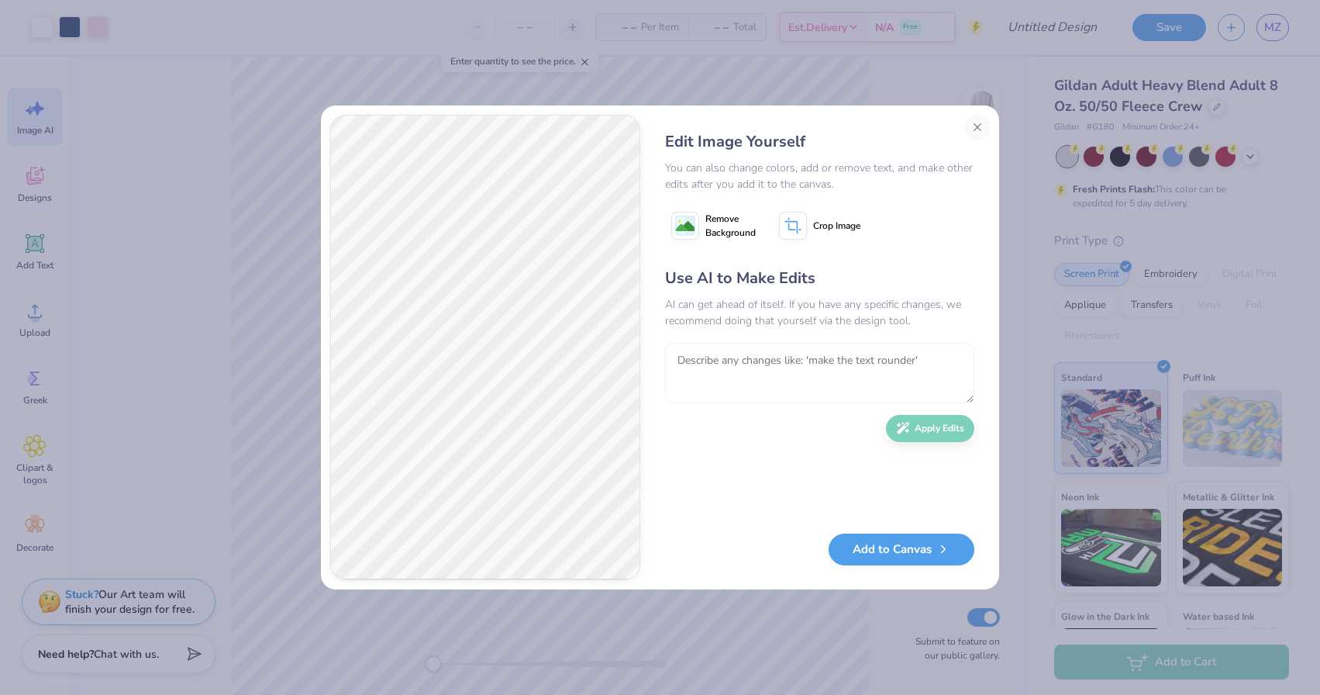
click at [819, 361] on textarea at bounding box center [819, 373] width 309 height 60
type textarea "have the first letter with the stripes going vertical"
click at [924, 430] on button "Apply Edits" at bounding box center [930, 424] width 88 height 27
click at [755, 366] on textarea at bounding box center [819, 373] width 309 height 60
type textarea "also put in a hoodie"
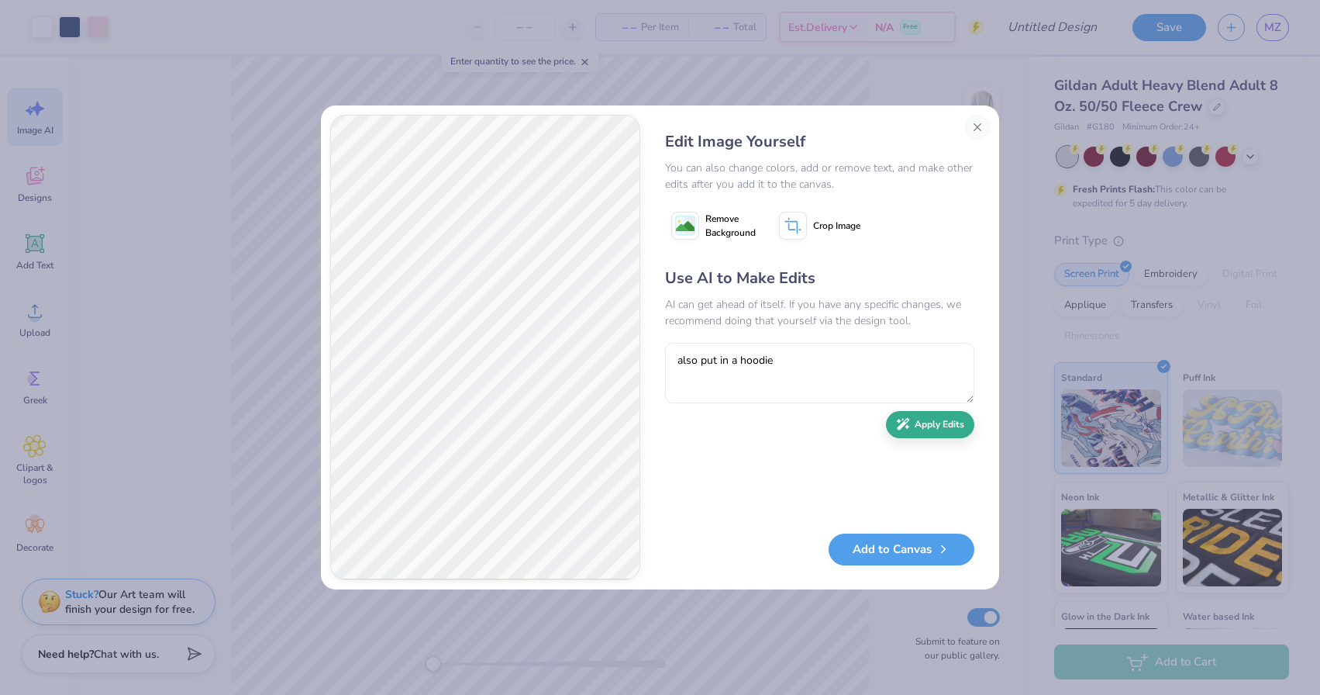
click at [947, 424] on button "Apply Edits" at bounding box center [930, 424] width 88 height 27
click at [778, 338] on div "Use AI to Make Edits AI can get ahead of itself. If you have any specific chang…" at bounding box center [819, 392] width 309 height 251
click at [769, 363] on textarea at bounding box center [819, 373] width 309 height 60
type textarea "letters have to be Sigma in the greek letter"
click at [954, 421] on button "Apply Edits" at bounding box center [930, 424] width 88 height 27
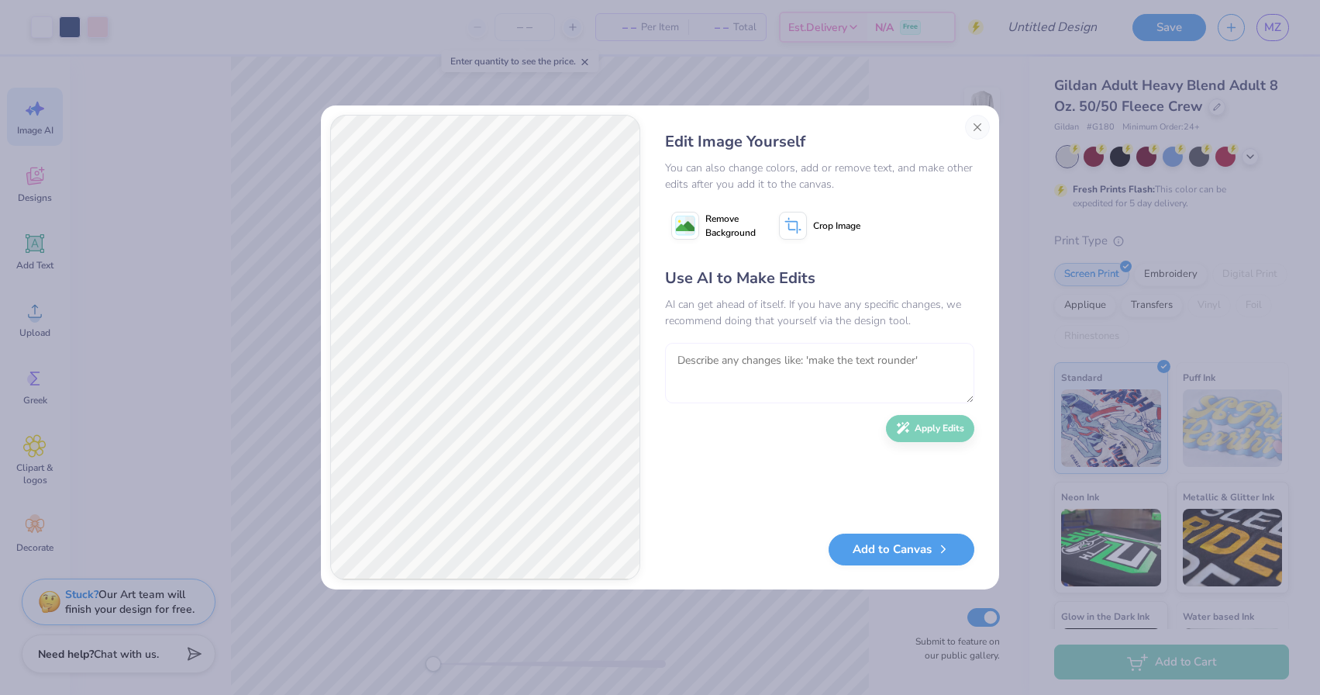
click at [824, 381] on textarea at bounding box center [819, 373] width 309 height 60
type textarea "all letters have to have S"
click at [916, 433] on button "Apply Edits" at bounding box center [930, 424] width 88 height 27
click at [911, 547] on button "Add to Canvas" at bounding box center [902, 546] width 146 height 32
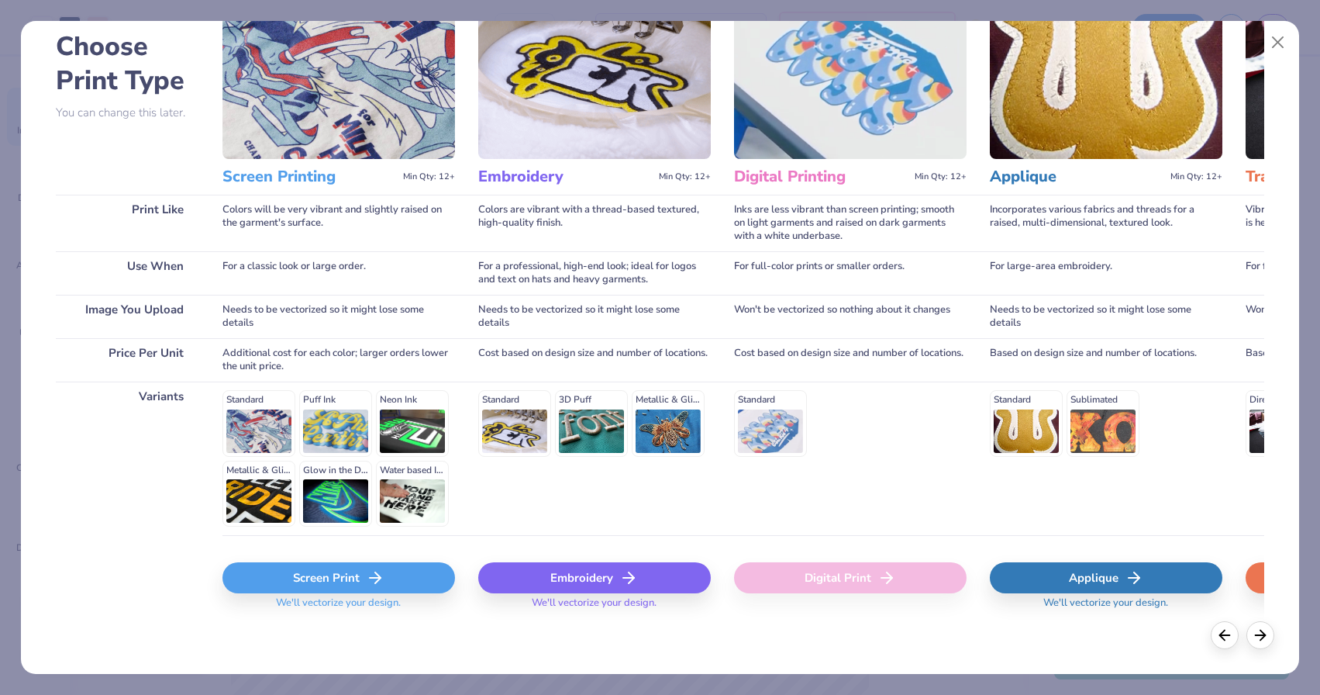
scroll to position [78, 0]
click at [618, 578] on div "Embroidery" at bounding box center [594, 578] width 233 height 31
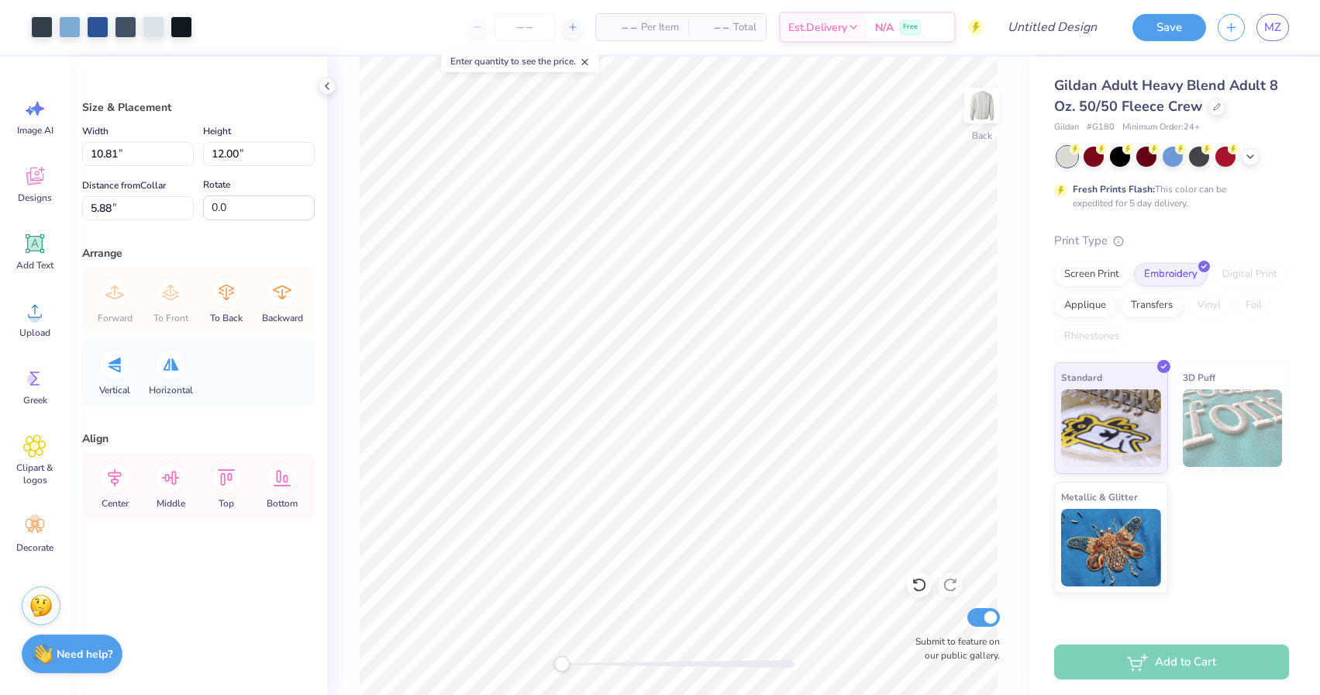
click at [1033, 47] on div "Art colors – – Per Item – – Total Est. Delivery N/A Free Design Title Save MZ I…" at bounding box center [660, 347] width 1320 height 695
type input "10.81"
type input "12.00"
type input "9.19"
click at [1061, 39] on input "Design Title" at bounding box center [1033, 27] width 152 height 31
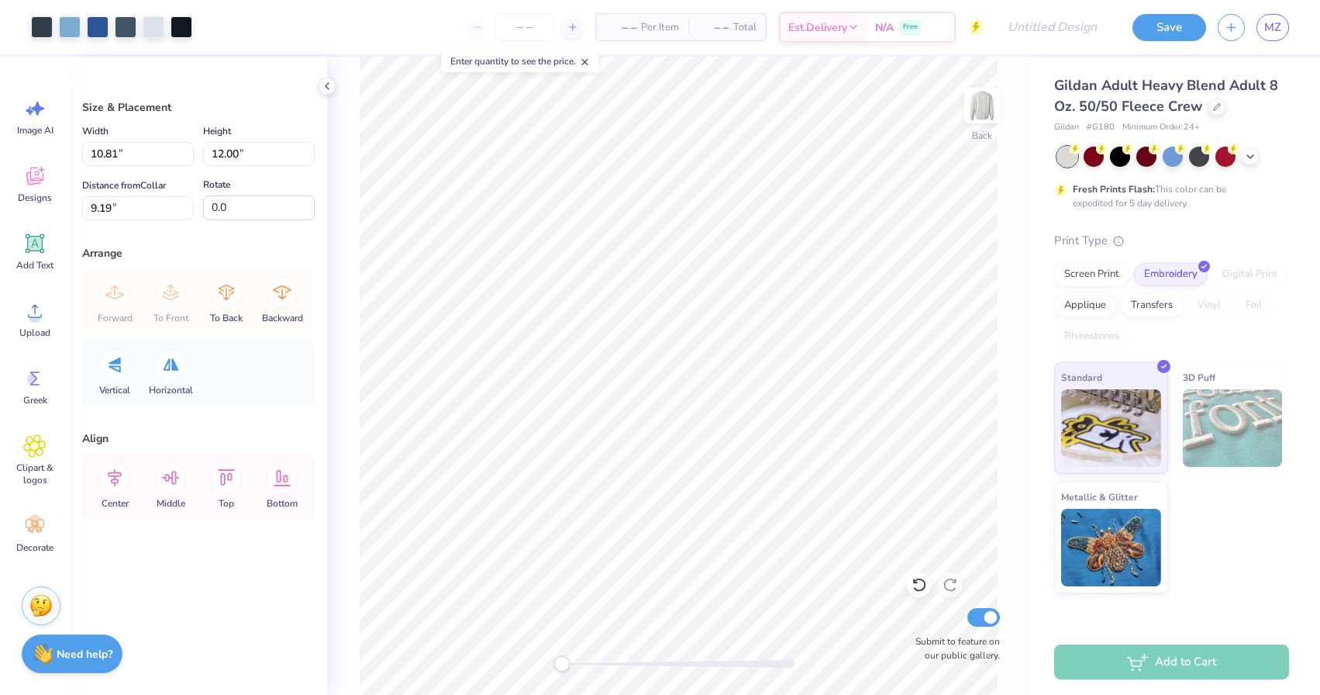
type input "11.00"
type input "4.83"
type input "3.00"
click at [848, 32] on div "Art colors – – Per Item – – Total Est. Delivery N/A Free Design Title Save MZ I…" at bounding box center [660, 347] width 1320 height 695
click at [48, 193] on span "Designs" at bounding box center [35, 197] width 34 height 12
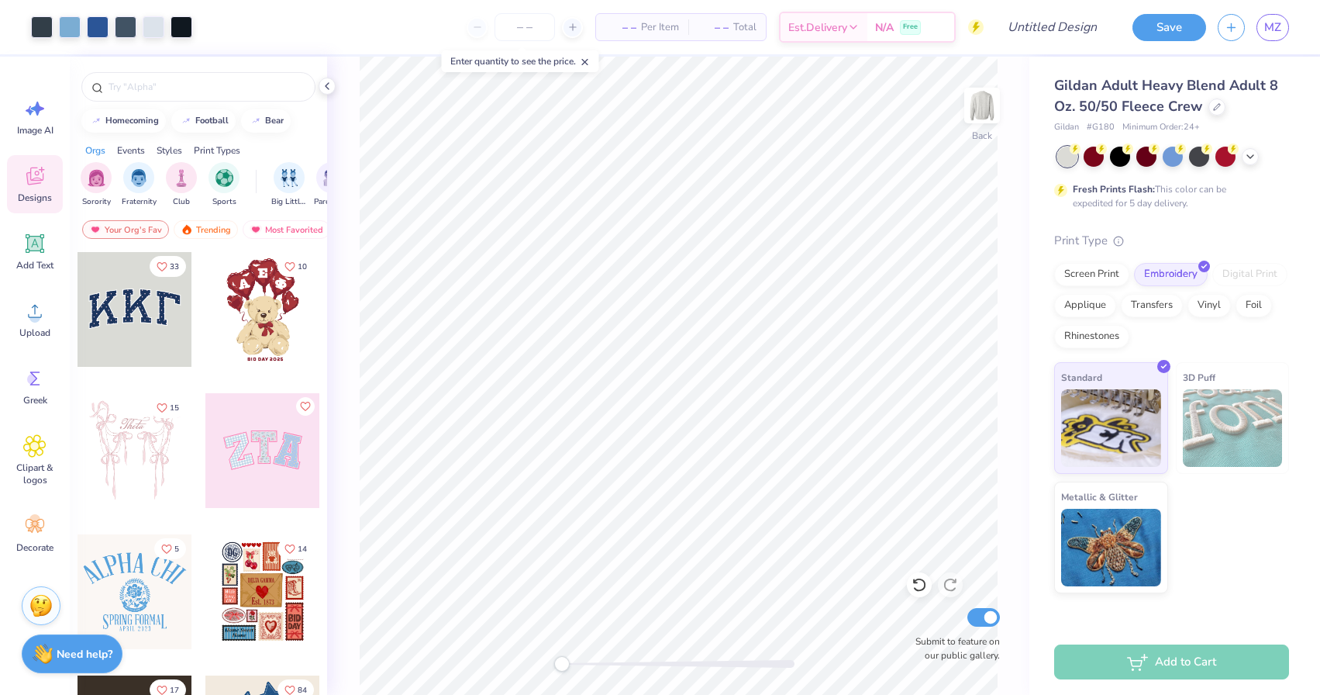
click at [274, 450] on div at bounding box center [262, 450] width 115 height 115
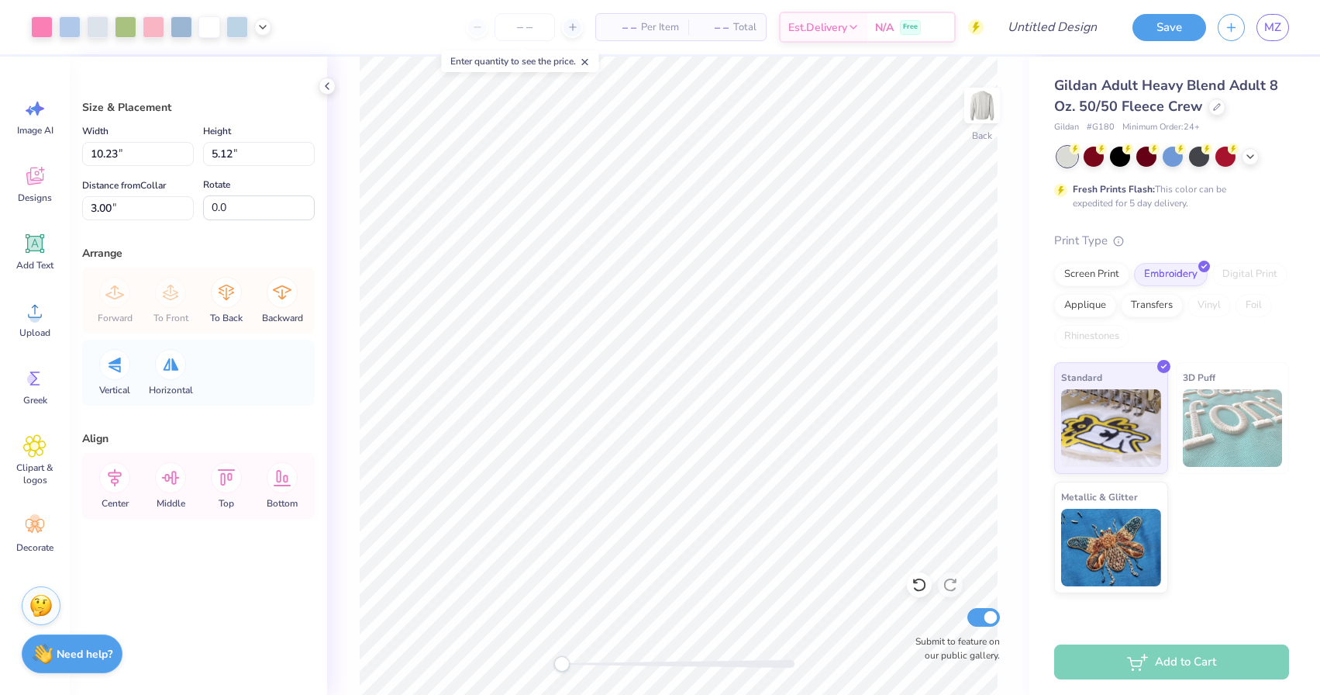
type input "11.38"
type input "5.70"
type input "2.42"
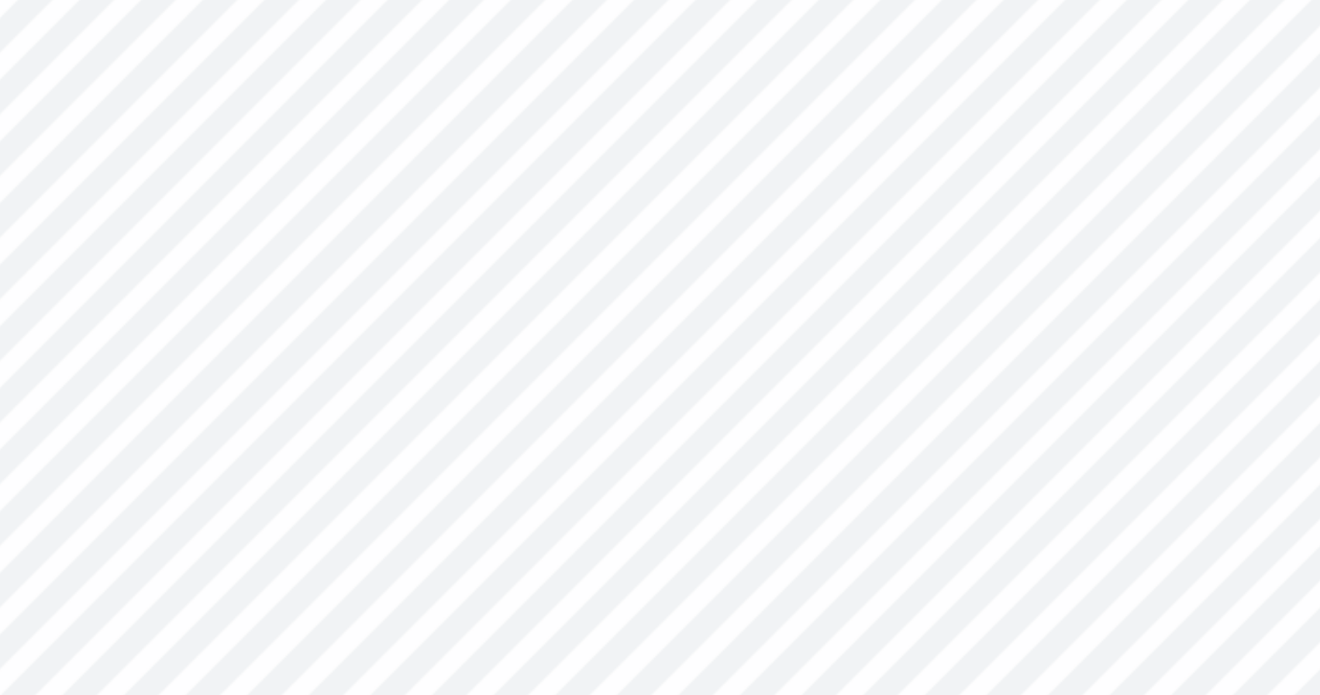
type textarea "x"
